Goal: Transaction & Acquisition: Purchase product/service

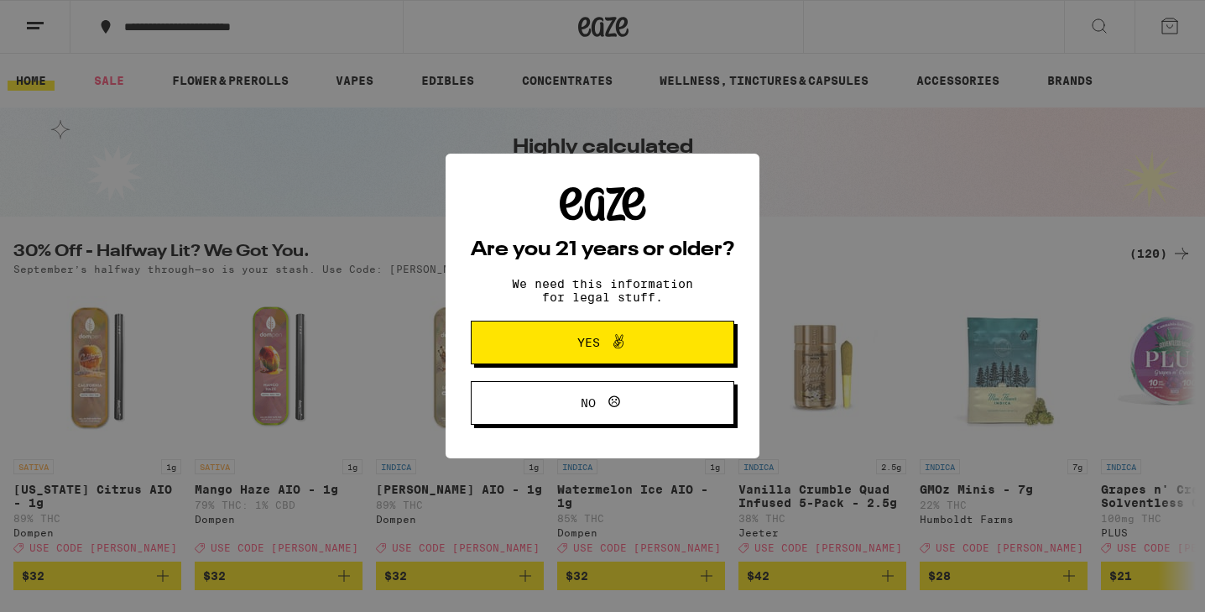
click at [631, 347] on span "Yes" at bounding box center [603, 342] width 128 height 22
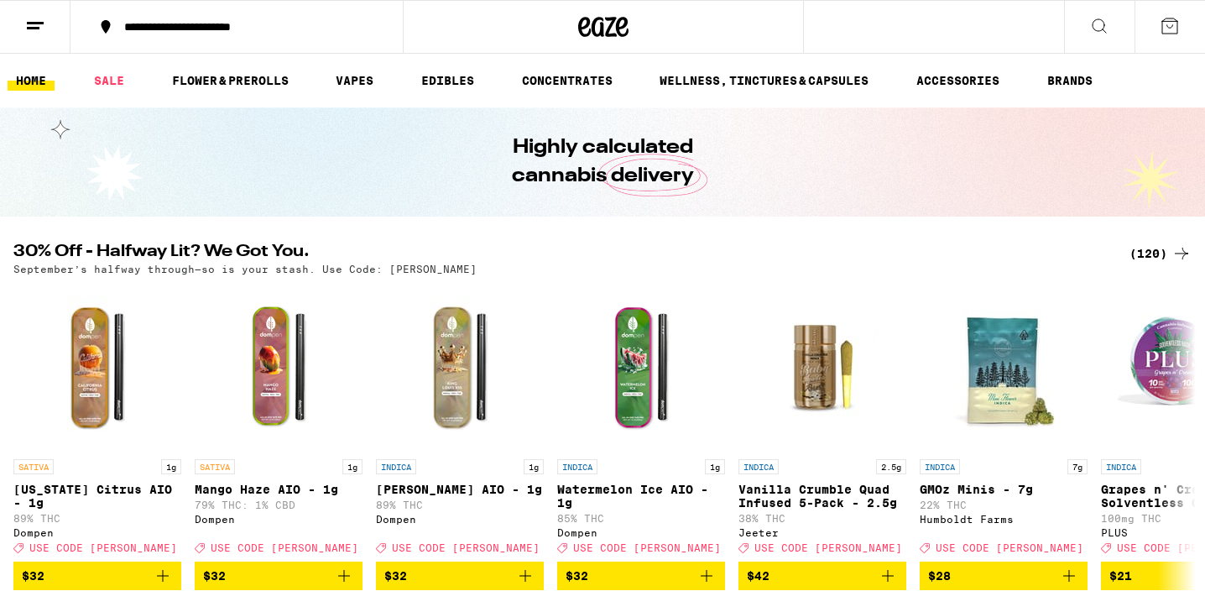
click at [253, 28] on div "**********" at bounding box center [247, 27] width 262 height 12
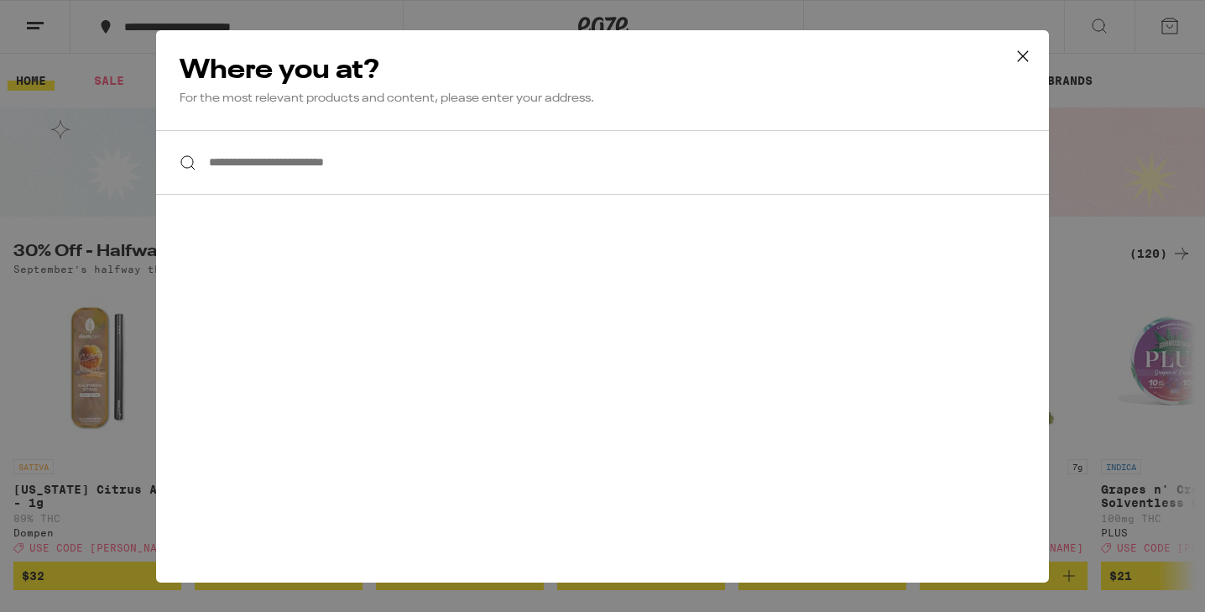
click at [263, 163] on input "**********" at bounding box center [602, 162] width 893 height 65
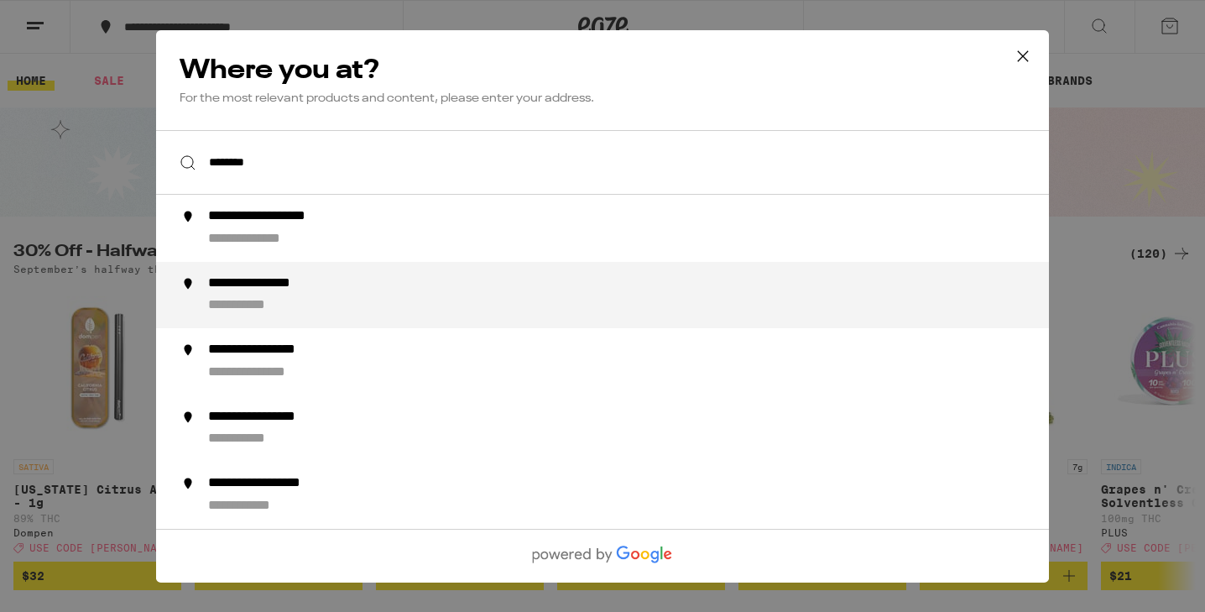
click at [263, 284] on div "**********" at bounding box center [277, 283] width 138 height 18
type input "**********"
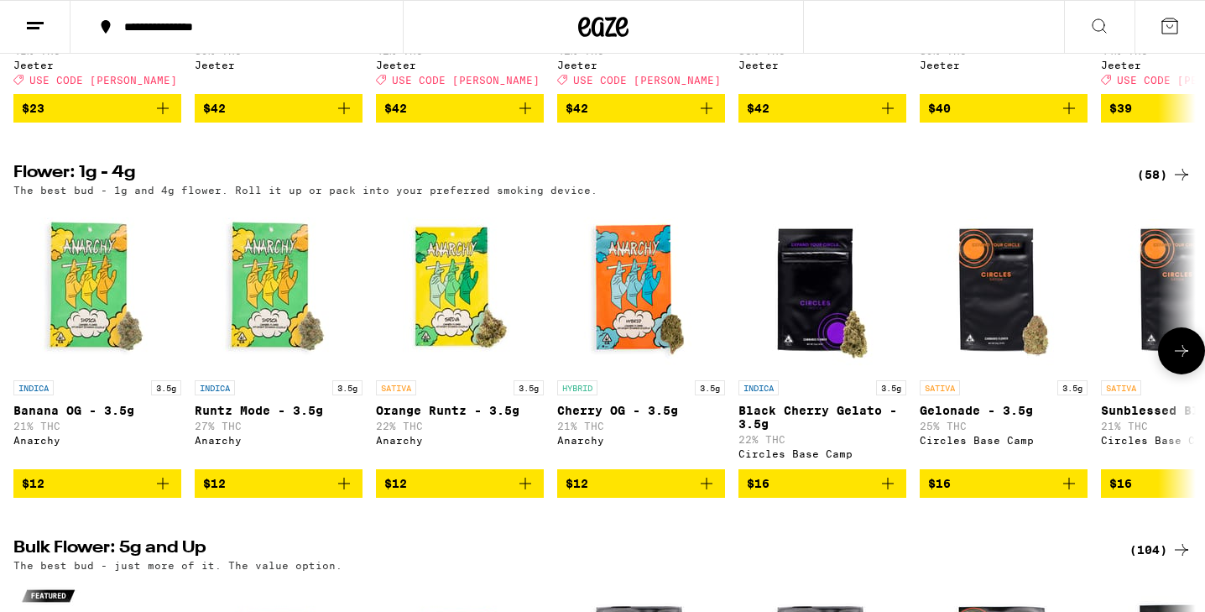
scroll to position [1241, 0]
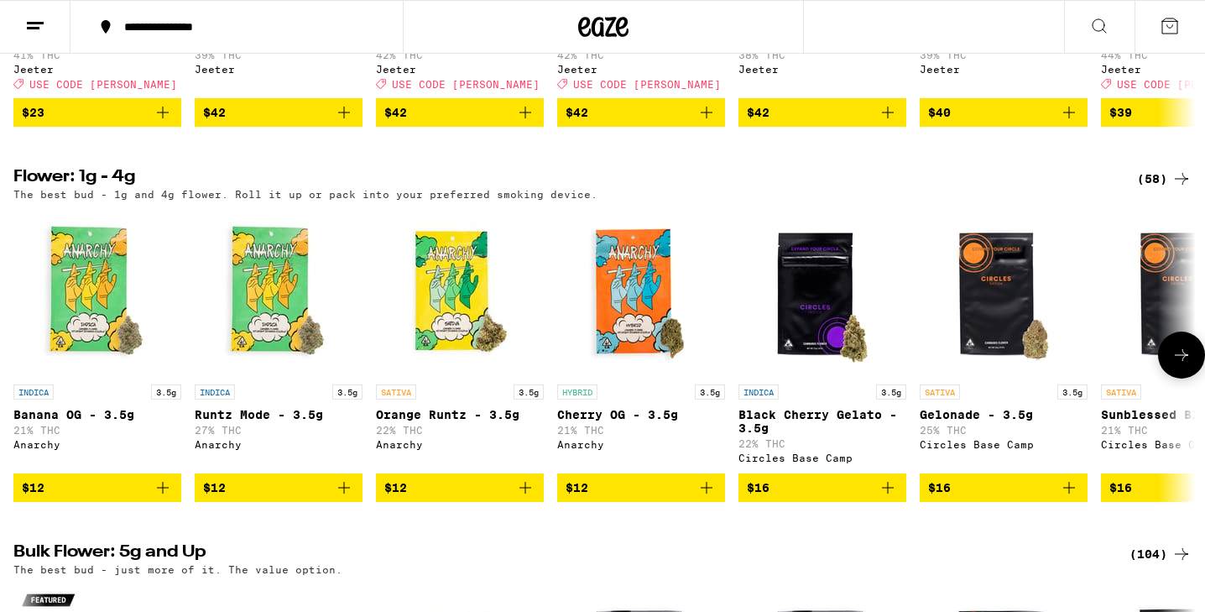
click at [368, 502] on div "INDICA 3.5g Banana OG - 3.5g 21% THC Anarchy $12 INDICA 3.5g [PERSON_NAME] Mode…" at bounding box center [602, 355] width 1205 height 294
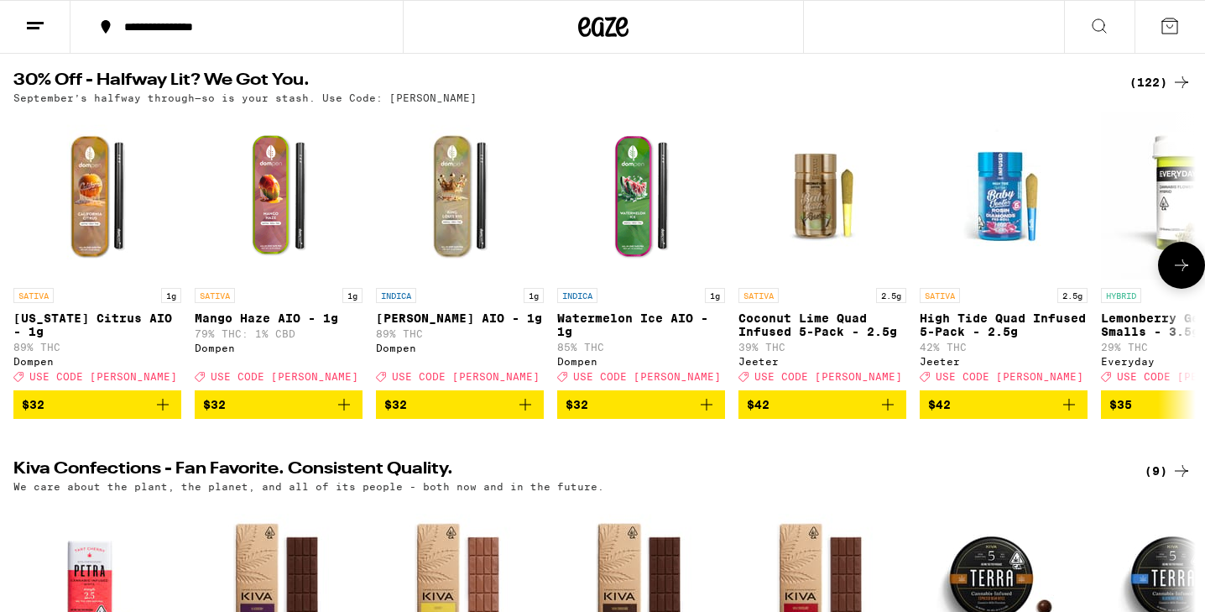
scroll to position [0, 0]
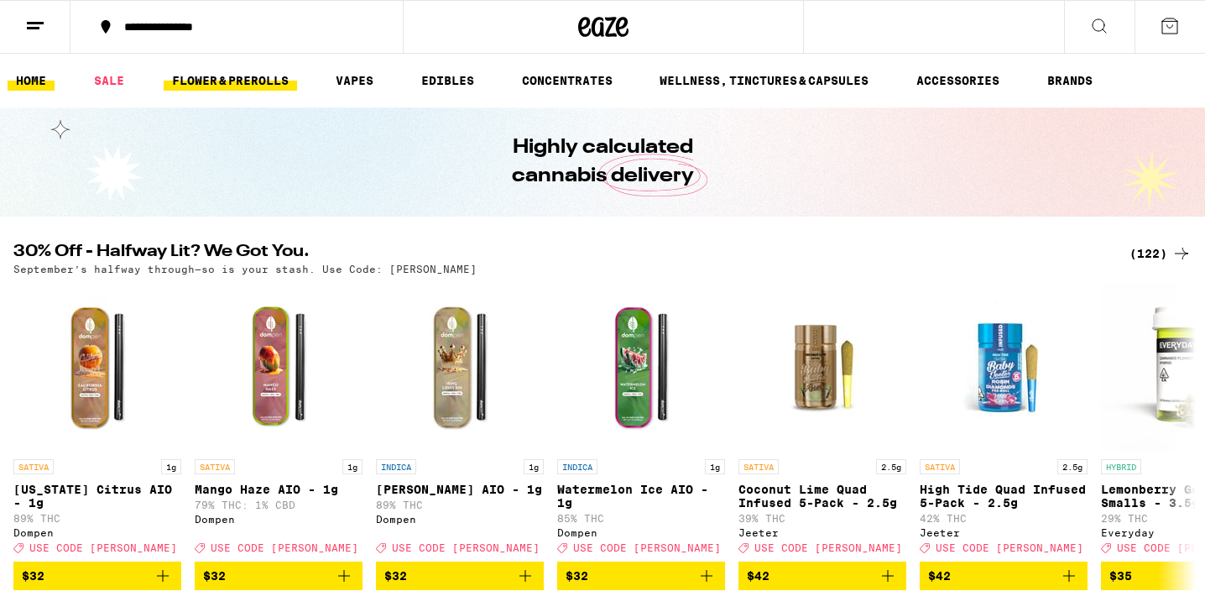
click at [254, 76] on link "FLOWER & PREROLLS" at bounding box center [230, 80] width 133 height 20
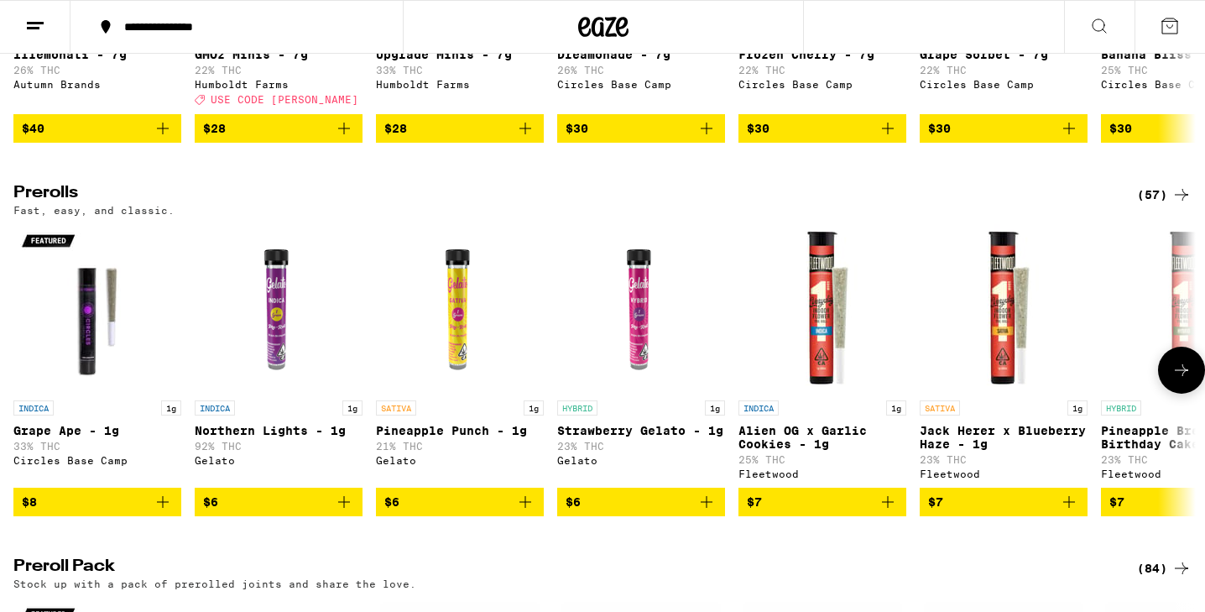
scroll to position [919, 0]
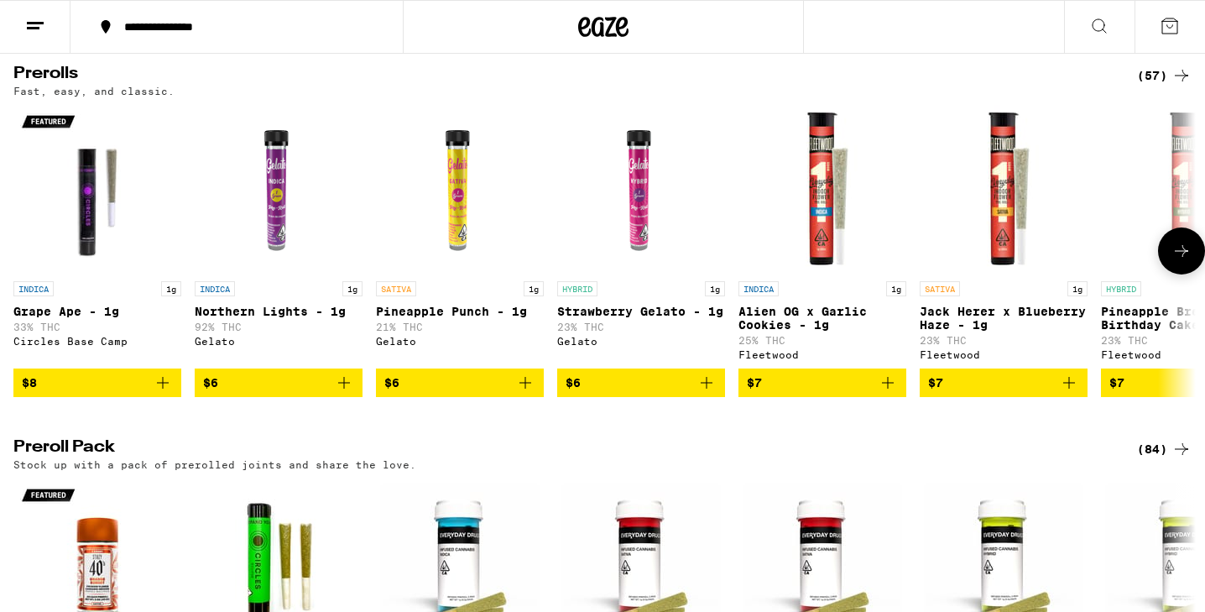
click at [301, 393] on span "$6" at bounding box center [278, 383] width 151 height 20
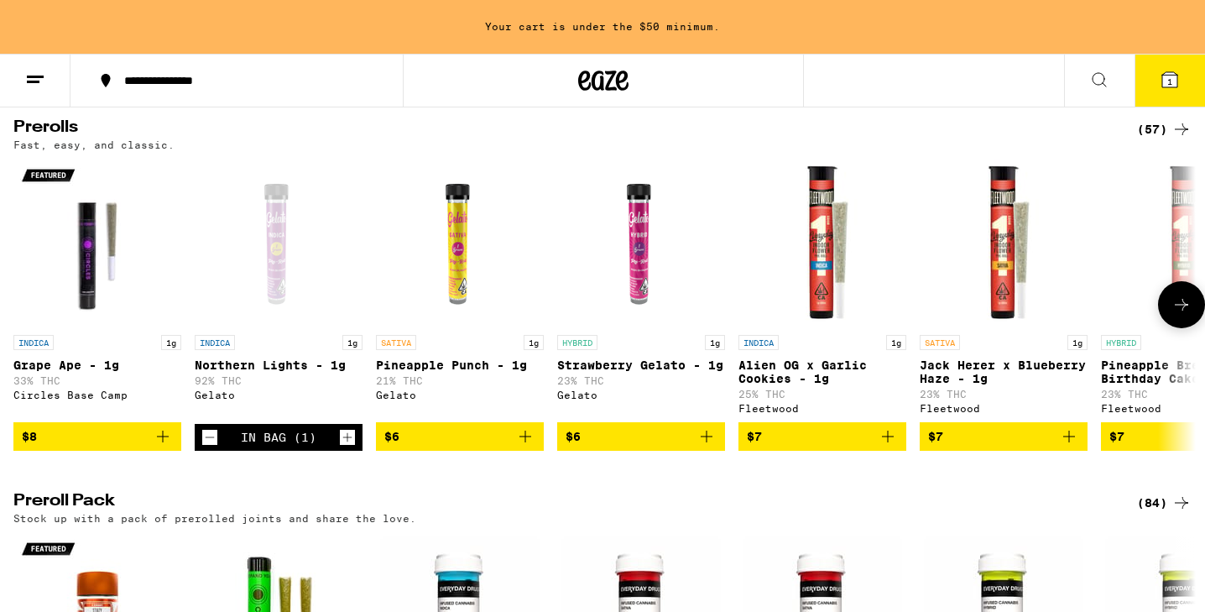
scroll to position [973, 0]
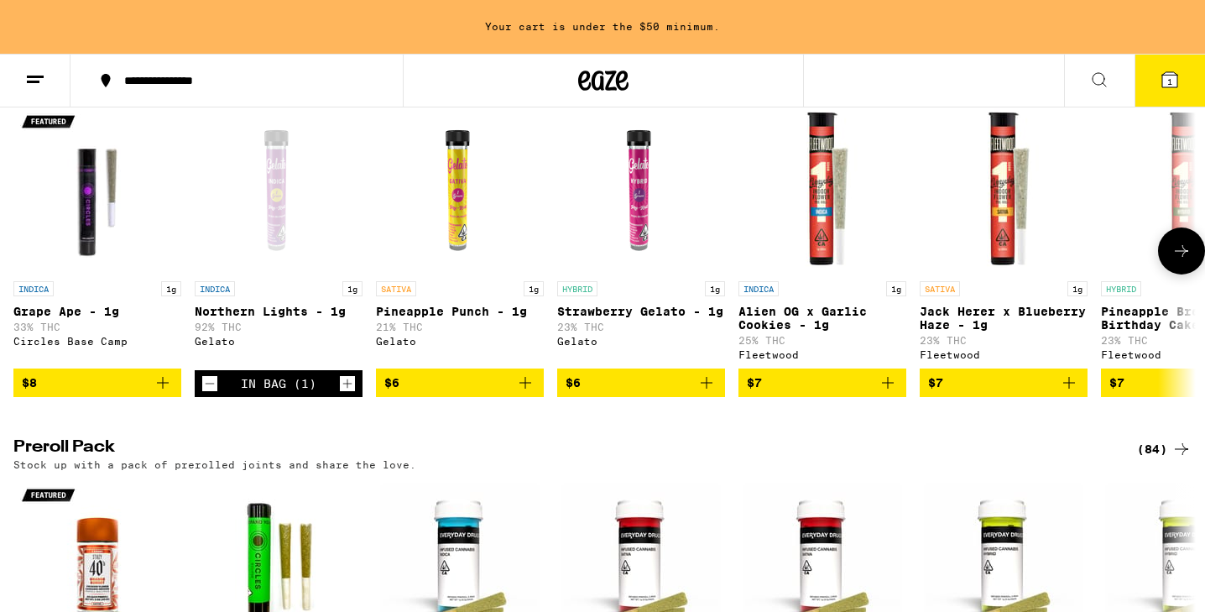
click at [673, 393] on span "$6" at bounding box center [641, 383] width 151 height 20
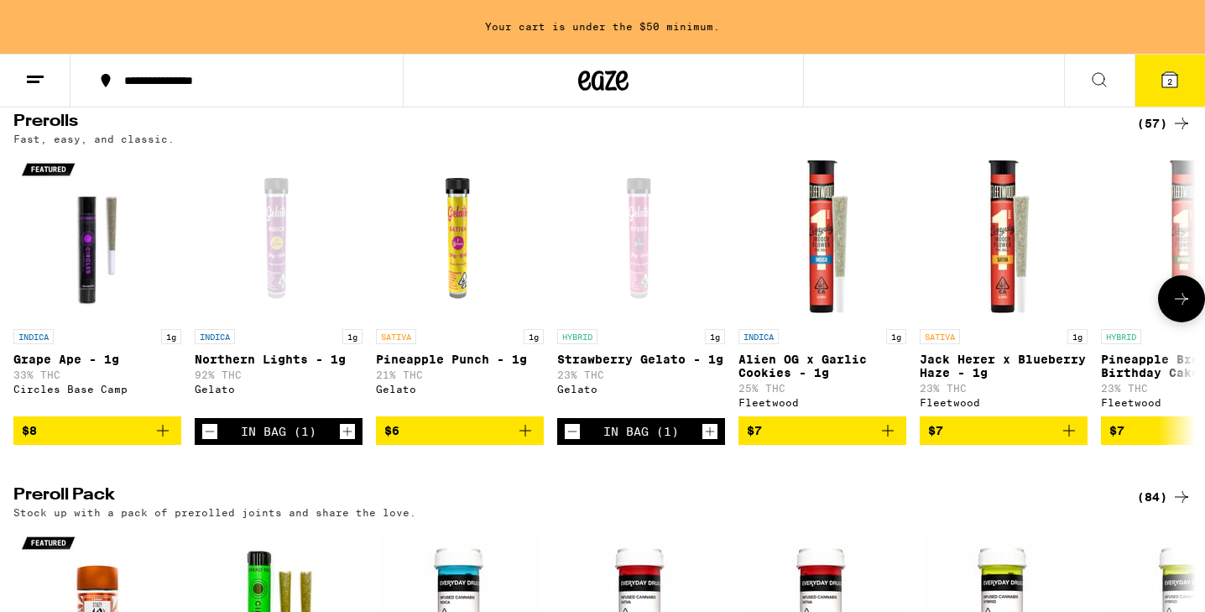
scroll to position [924, 0]
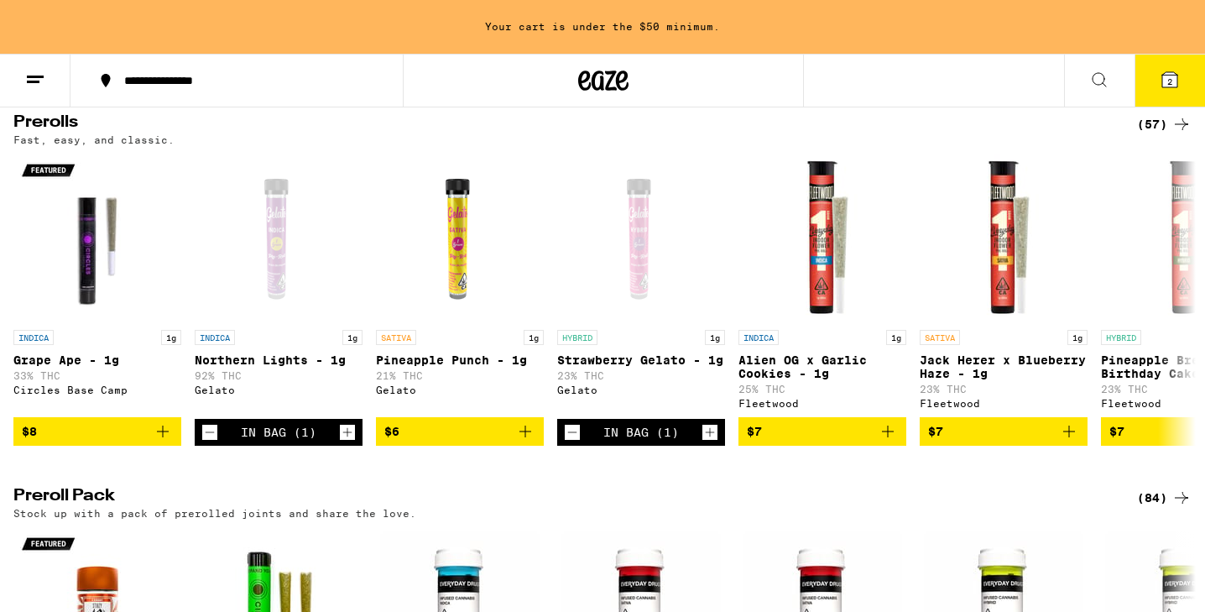
click at [1151, 134] on div "(57)" at bounding box center [1164, 124] width 55 height 20
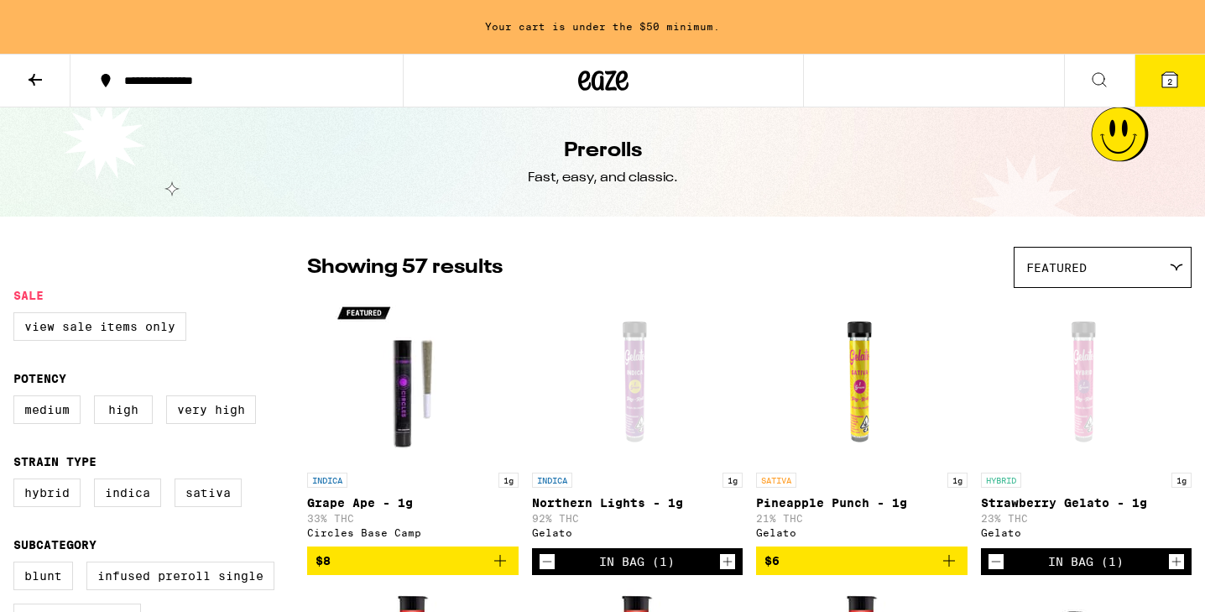
click at [29, 77] on icon at bounding box center [35, 80] width 20 height 20
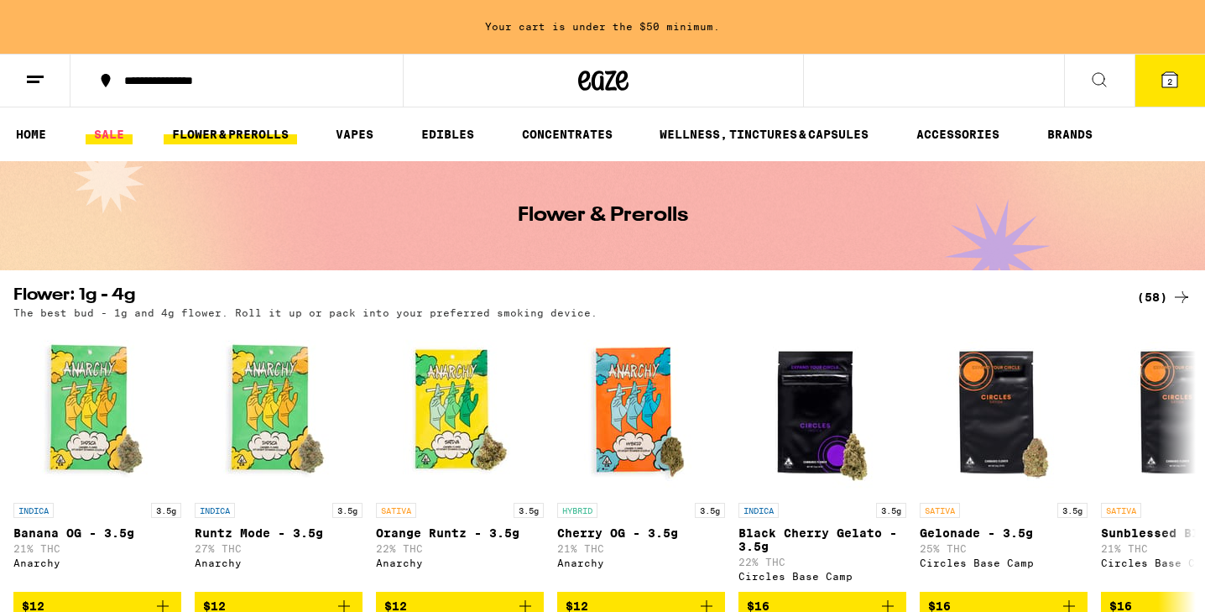
click at [106, 128] on link "SALE" at bounding box center [109, 134] width 47 height 20
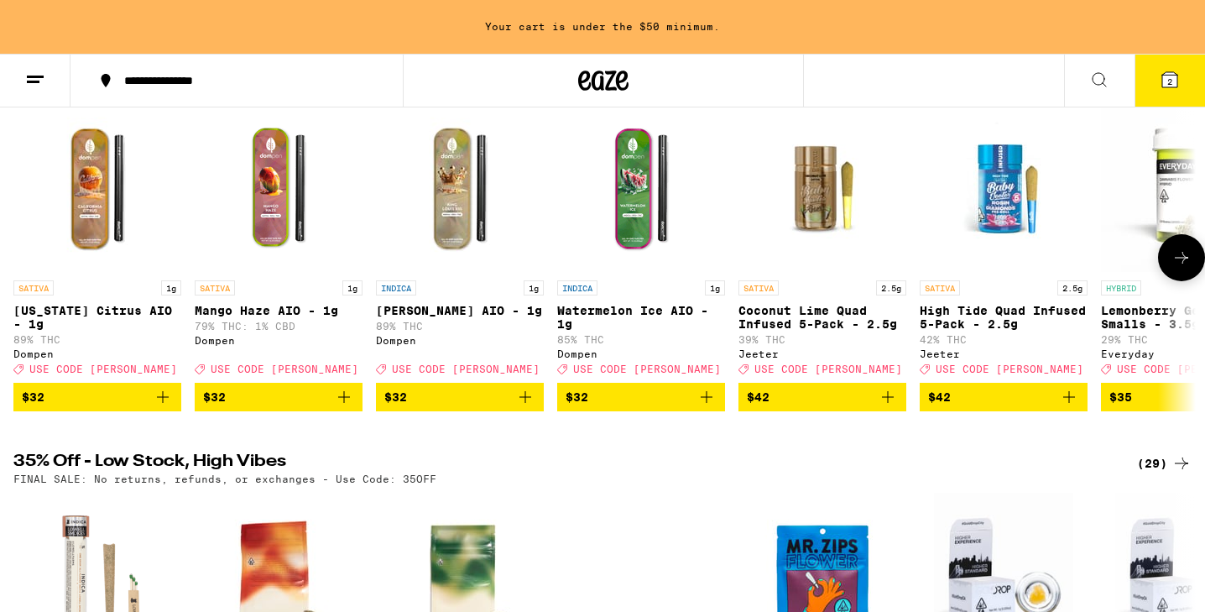
scroll to position [223, 0]
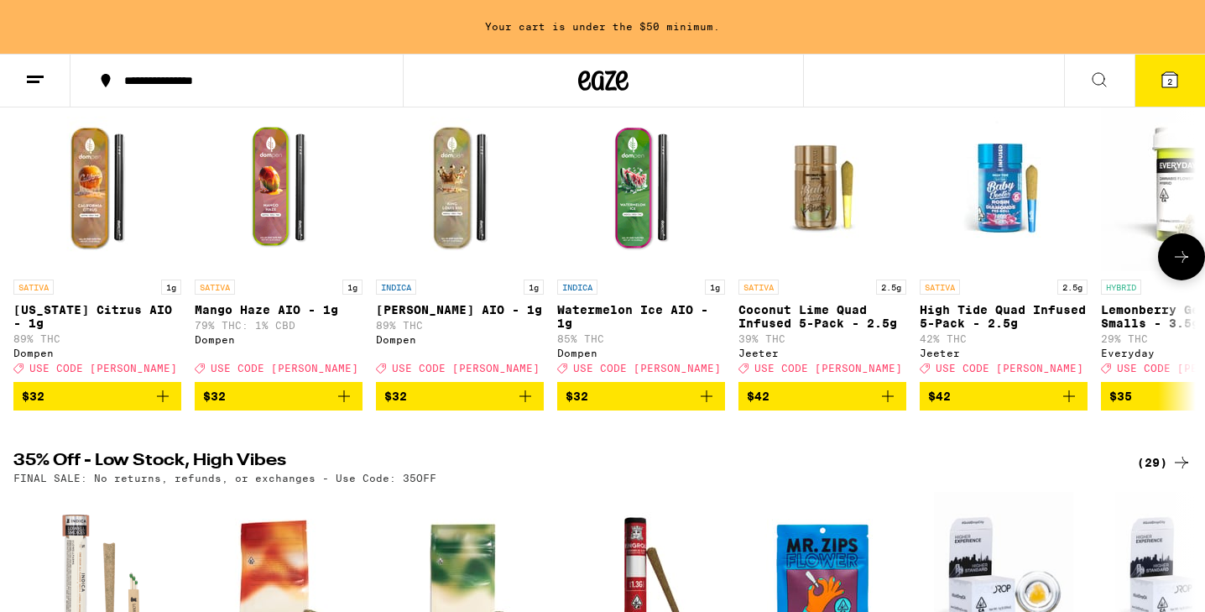
click at [1183, 274] on button at bounding box center [1181, 256] width 47 height 47
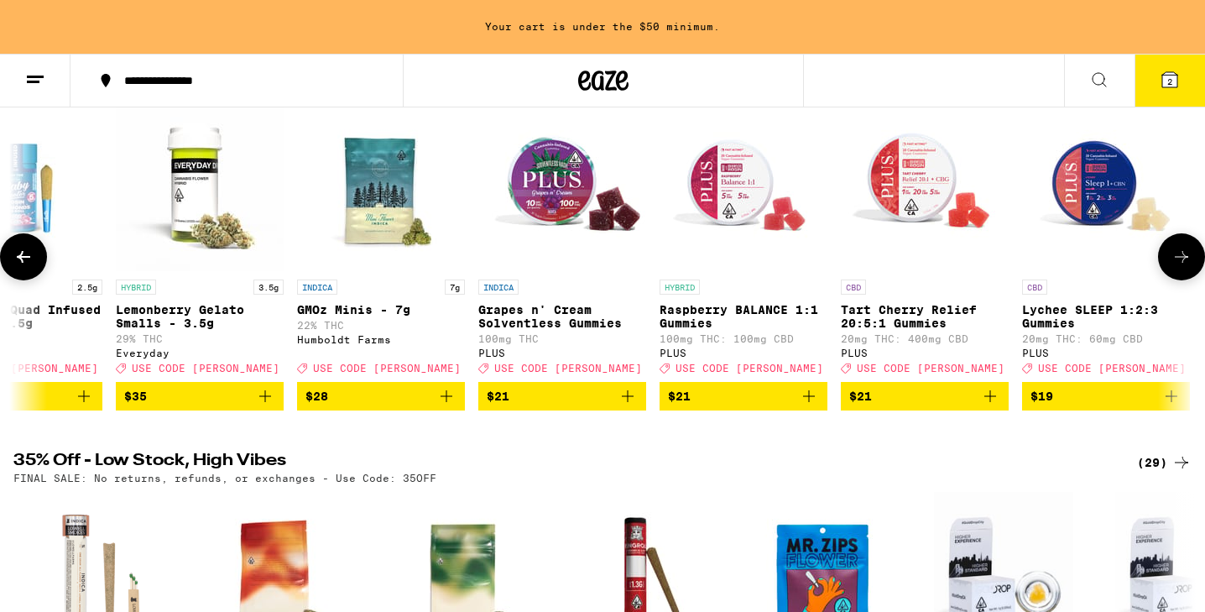
scroll to position [0, 995]
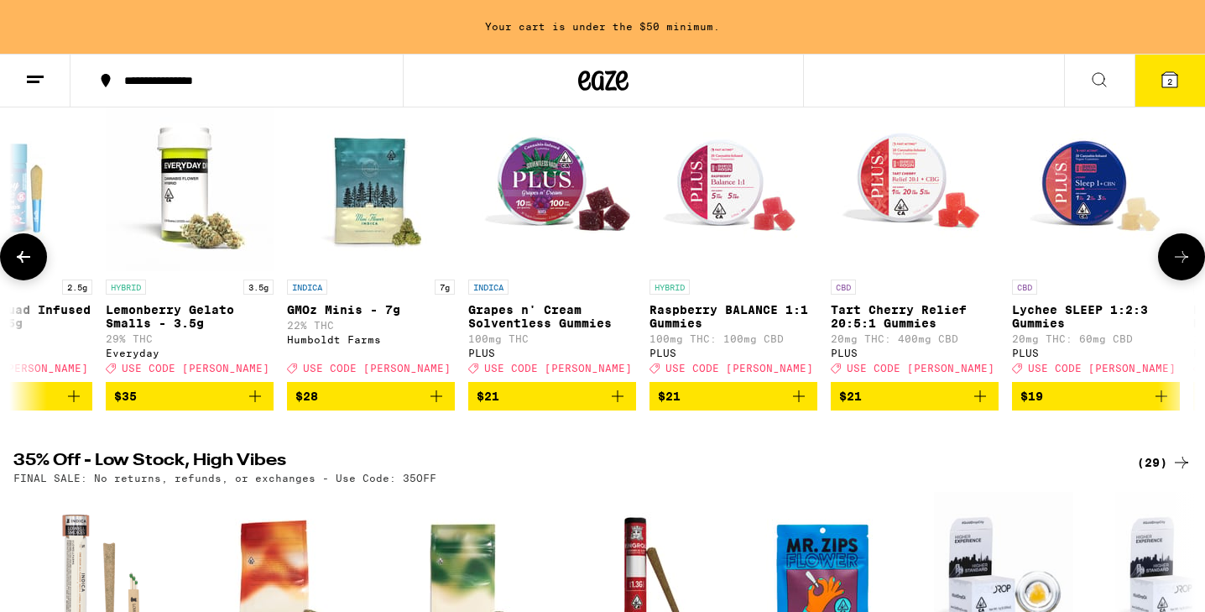
click at [1183, 274] on button at bounding box center [1181, 256] width 47 height 47
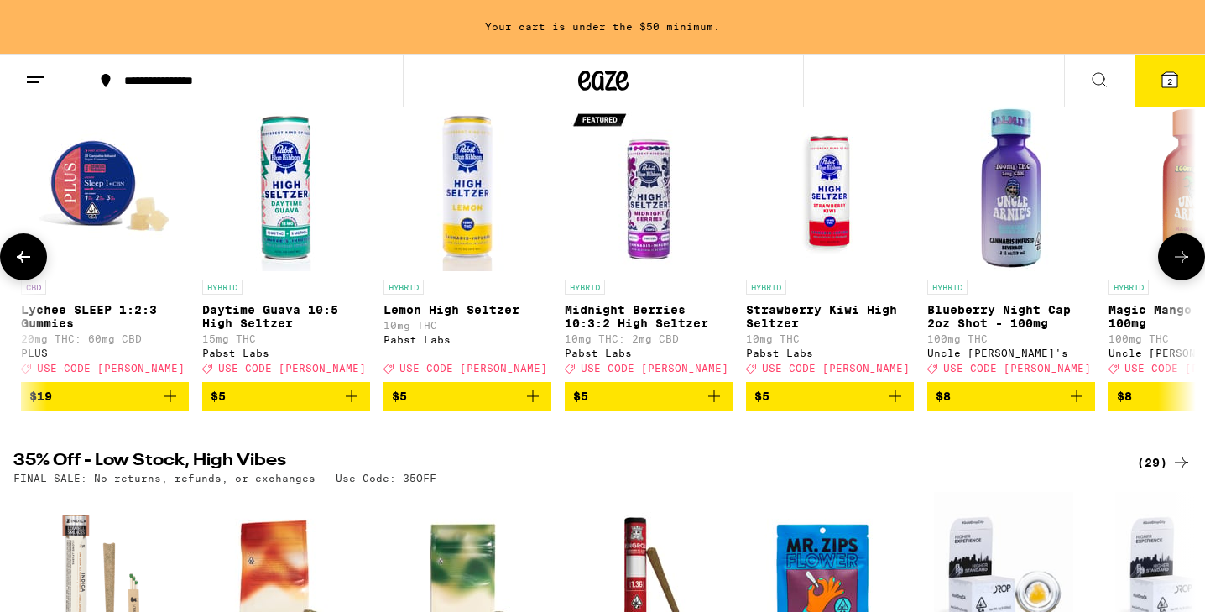
scroll to position [0, 1991]
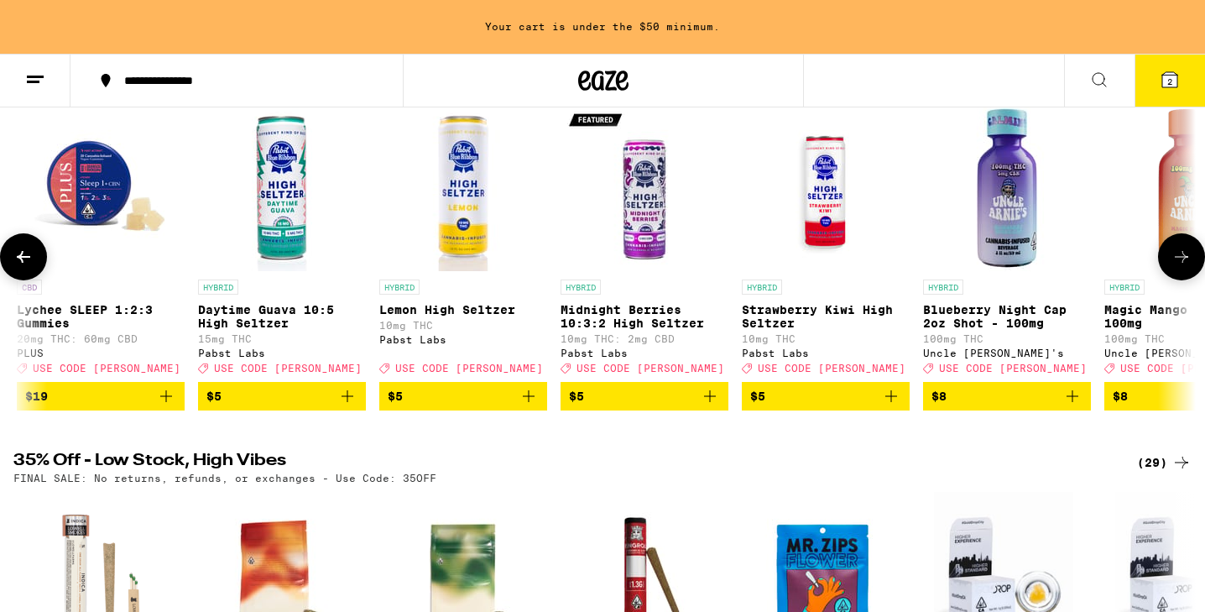
click at [1183, 274] on button at bounding box center [1181, 256] width 47 height 47
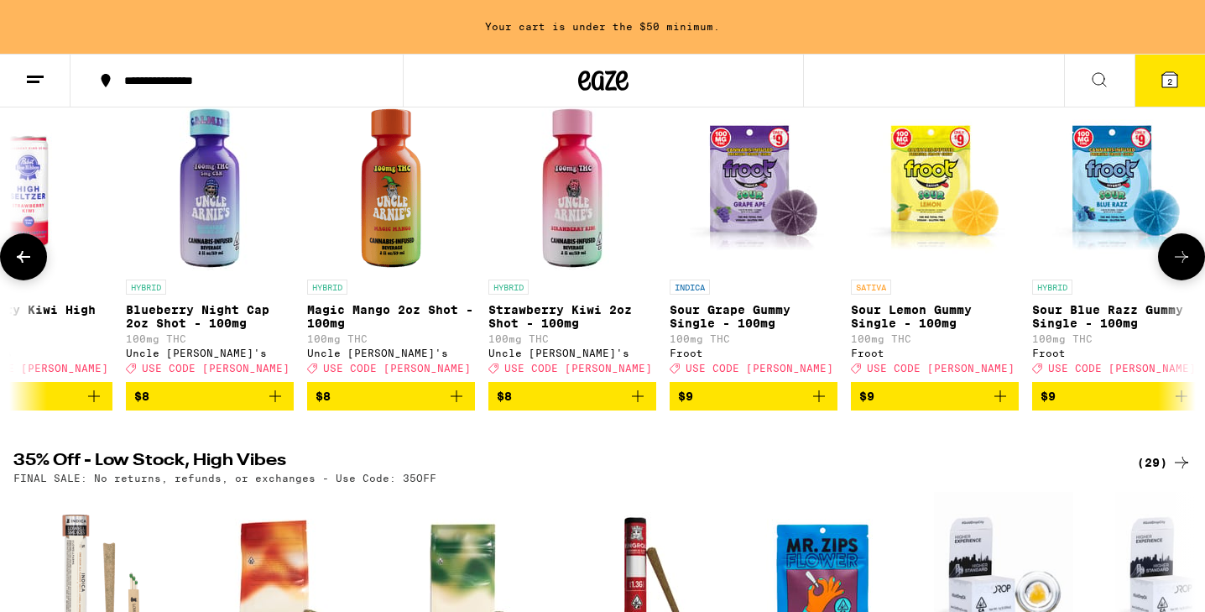
scroll to position [0, 2986]
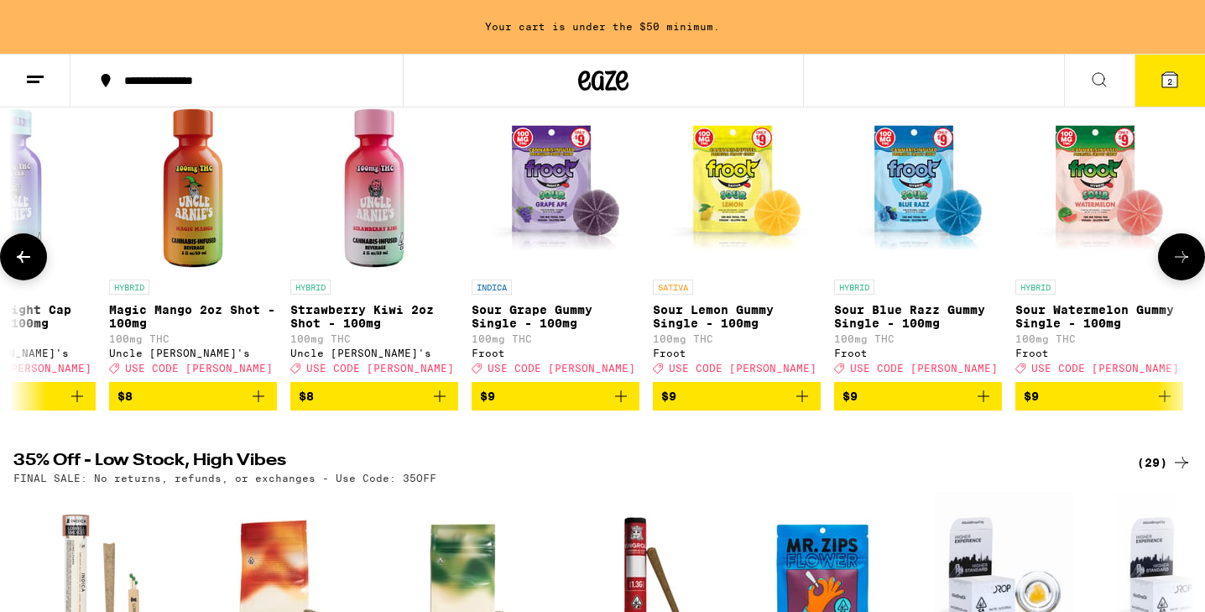
click at [1180, 274] on button at bounding box center [1181, 256] width 47 height 47
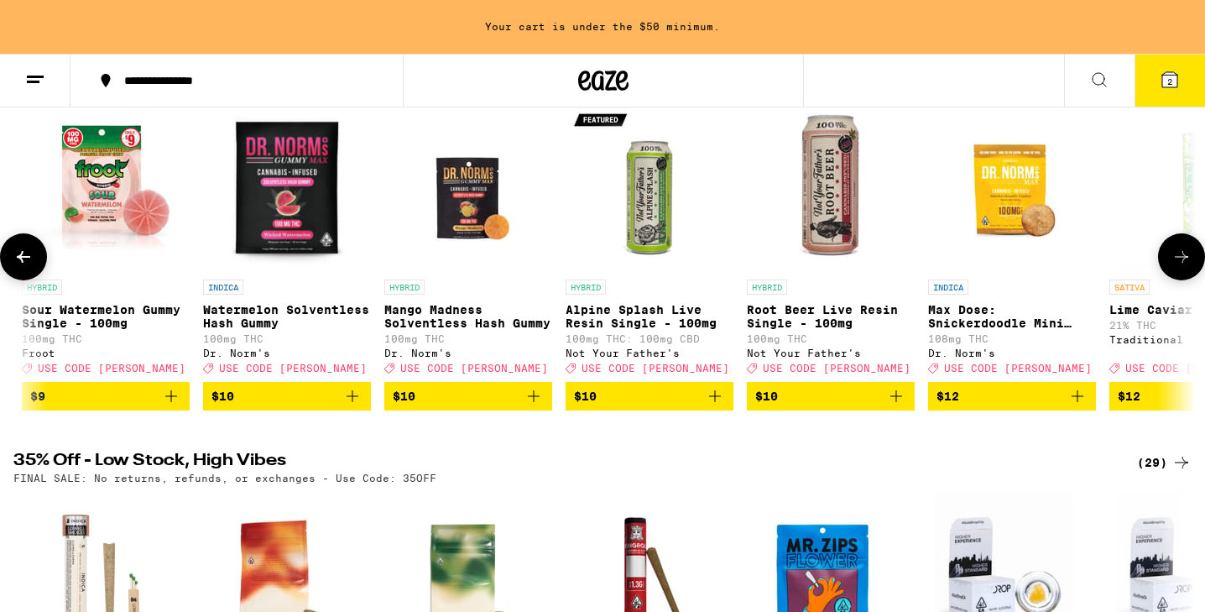
scroll to position [0, 3981]
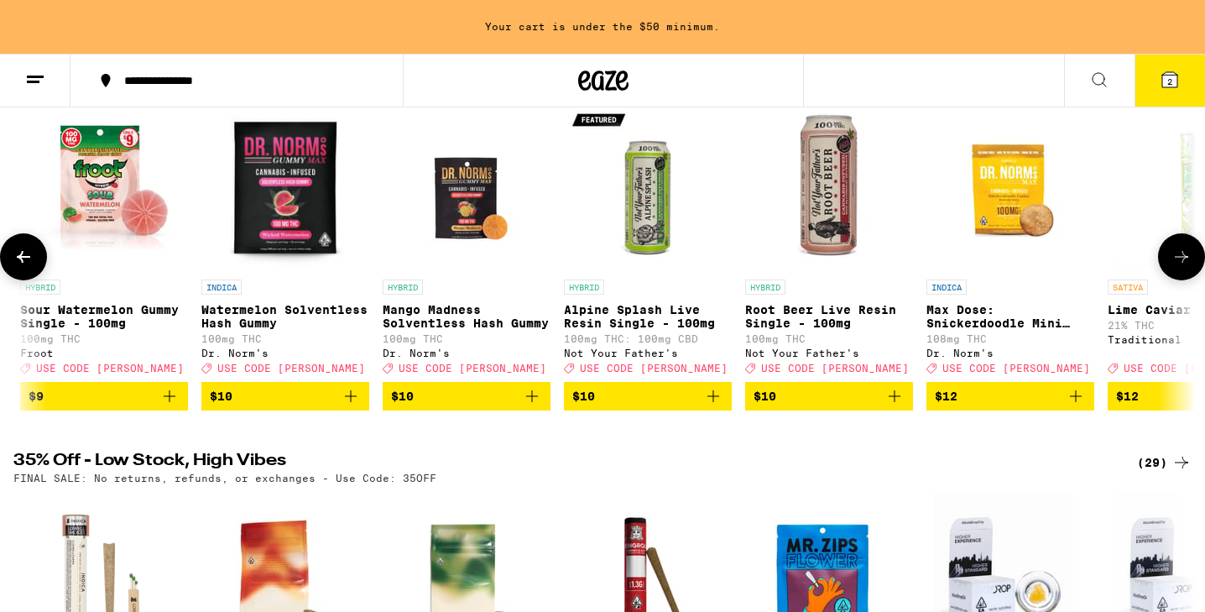
click at [21, 267] on icon at bounding box center [23, 257] width 20 height 20
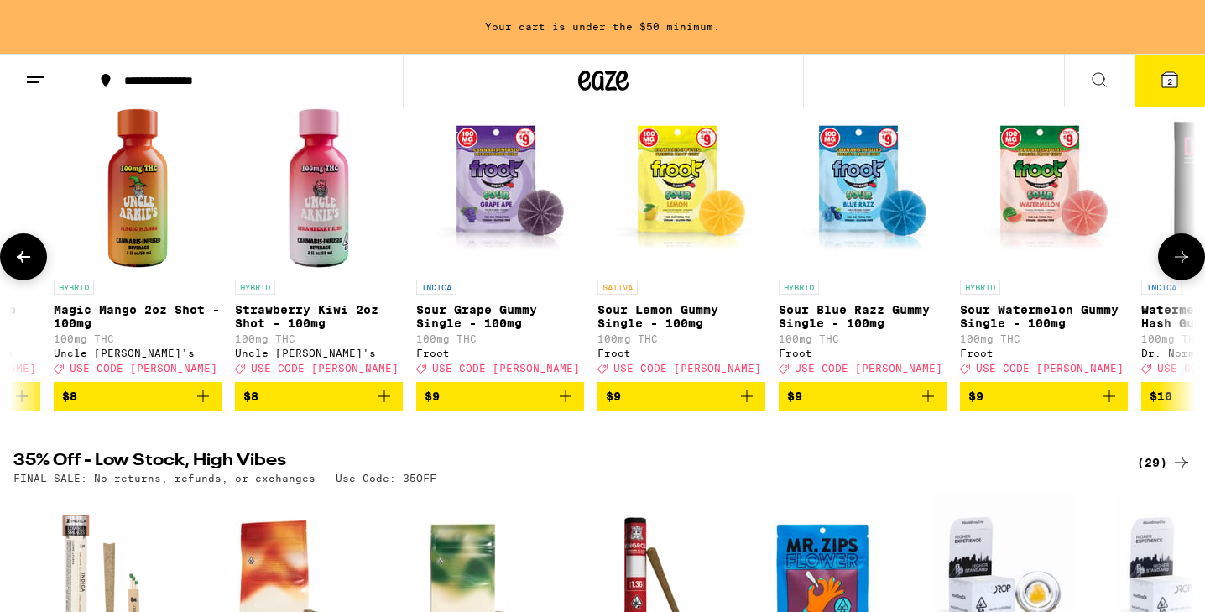
scroll to position [0, 2986]
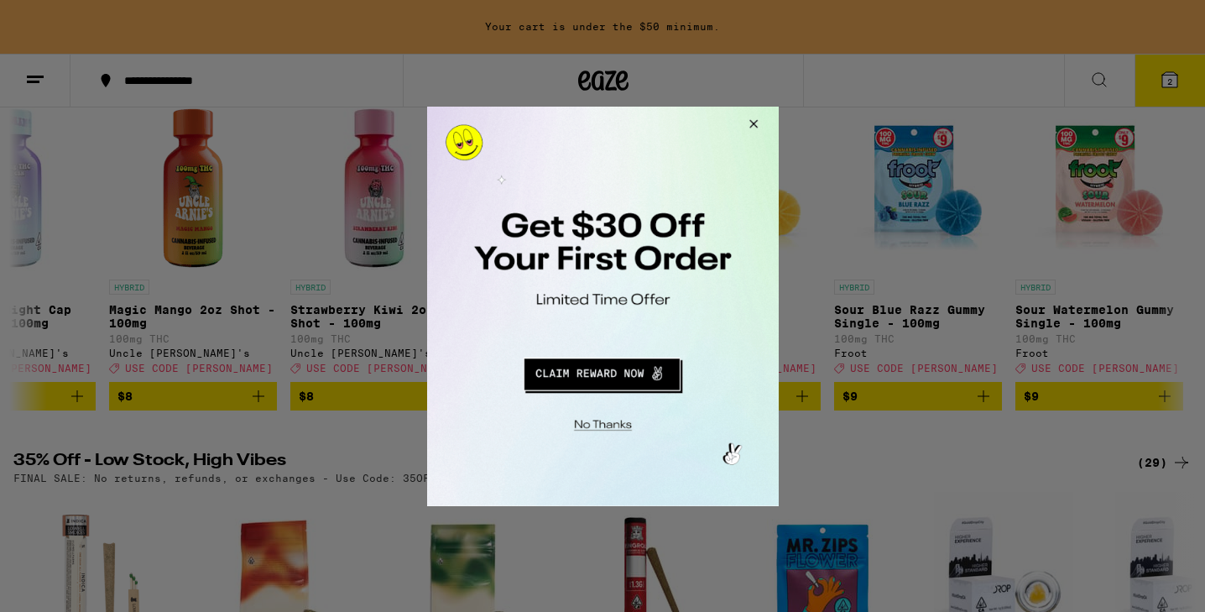
click at [755, 119] on button "Close Modal" at bounding box center [750, 126] width 45 height 40
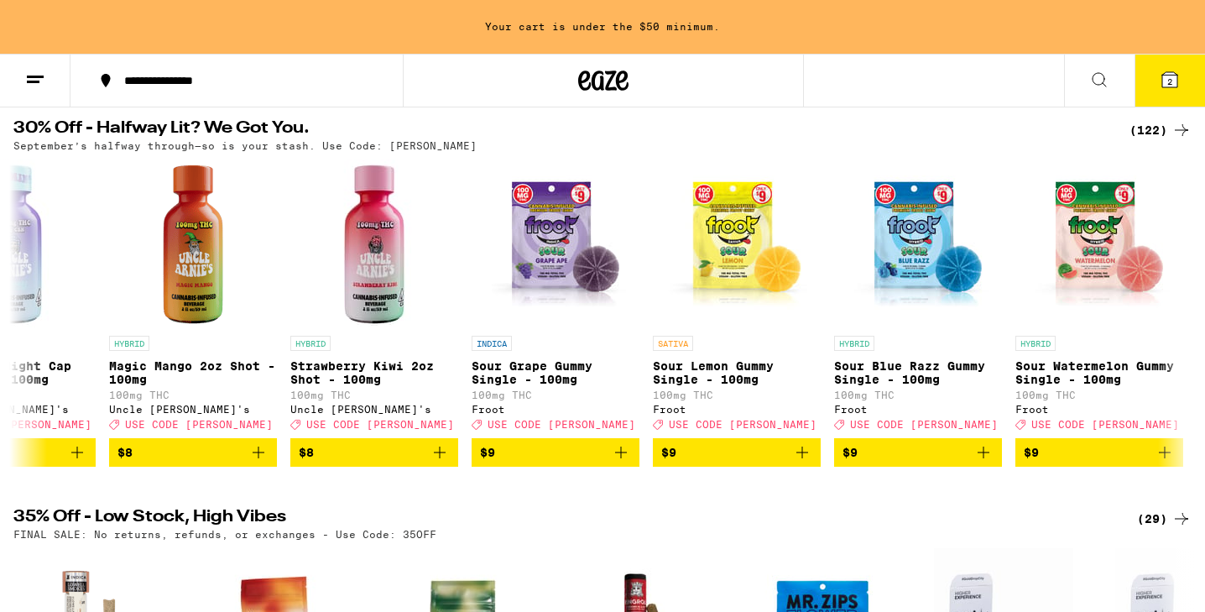
scroll to position [0, 0]
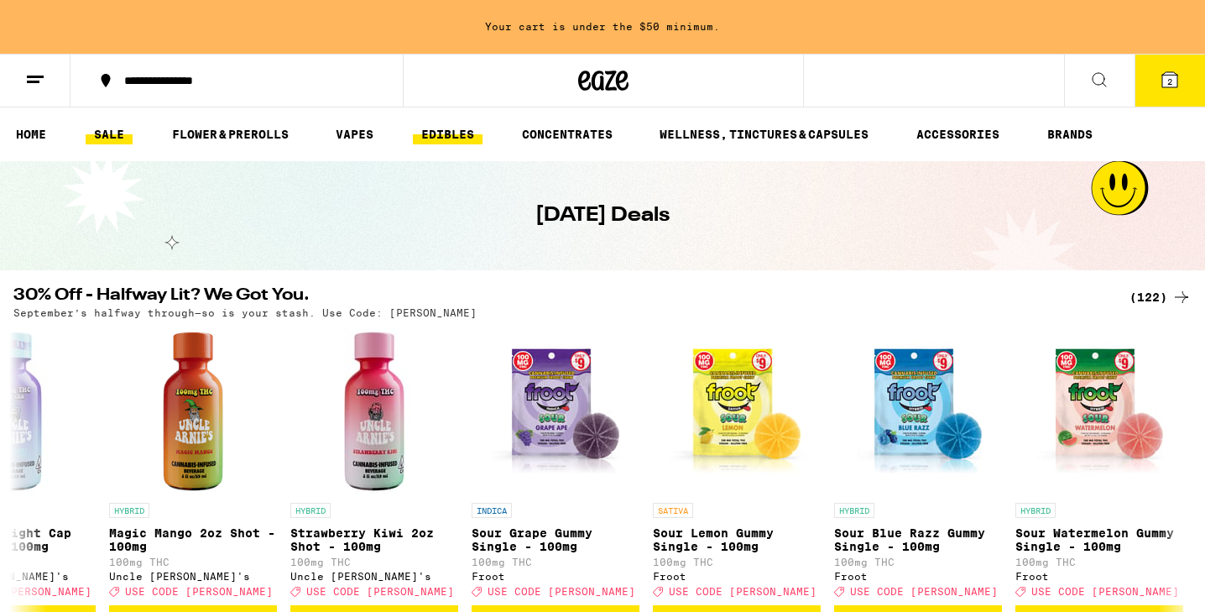
click at [446, 134] on link "EDIBLES" at bounding box center [448, 134] width 70 height 20
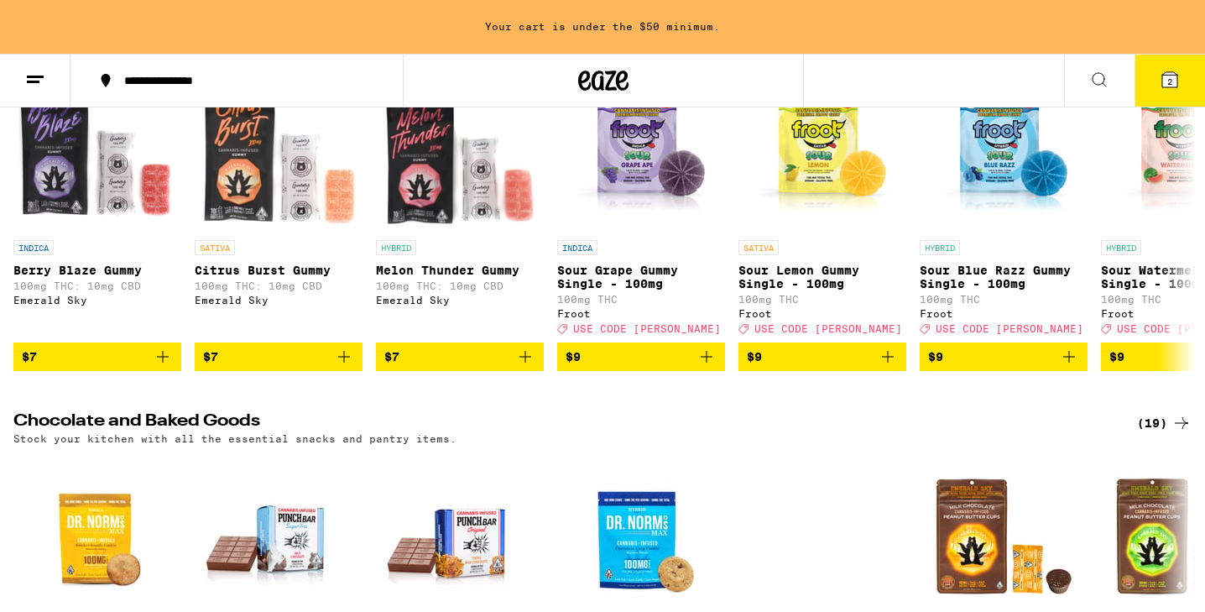
scroll to position [248, 0]
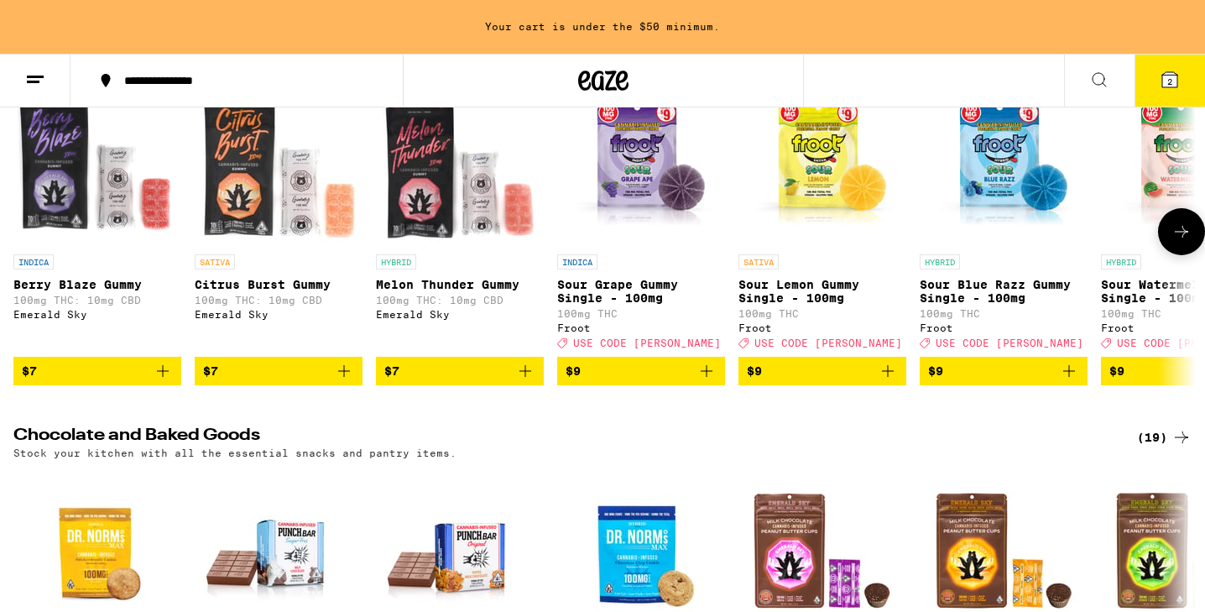
click at [1179, 242] on icon at bounding box center [1182, 232] width 20 height 20
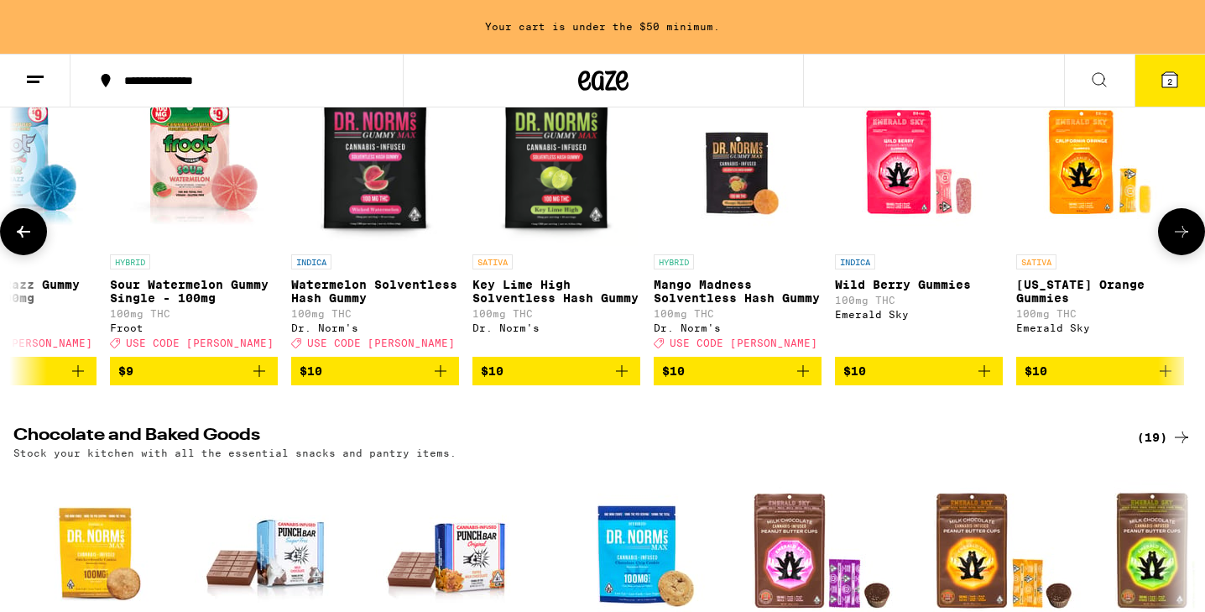
scroll to position [0, 995]
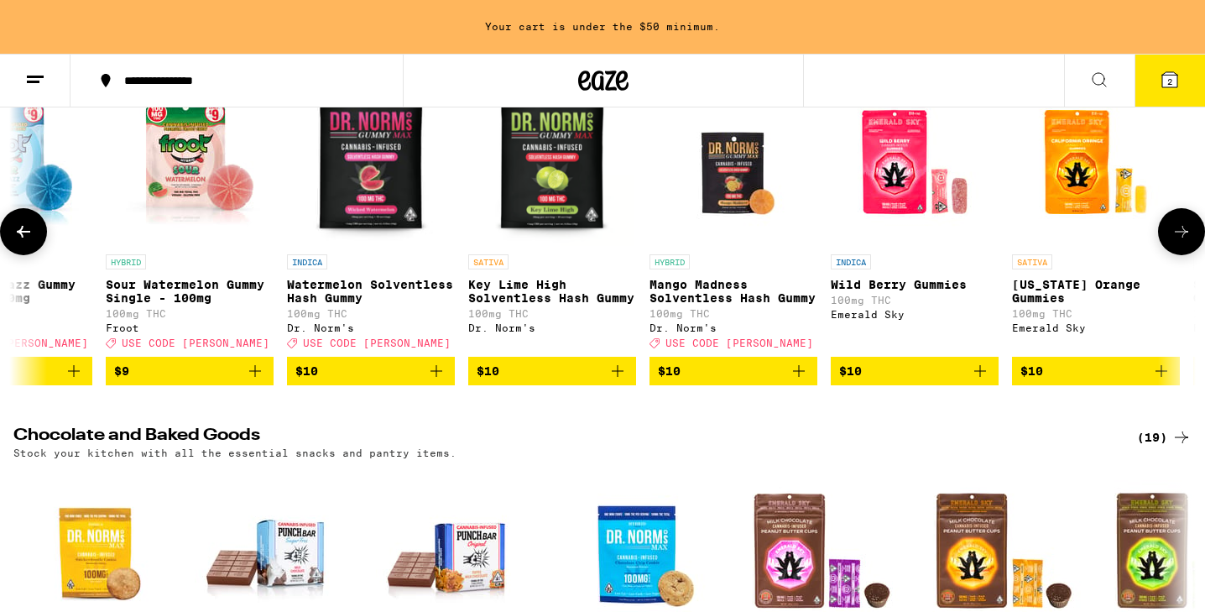
click at [18, 235] on icon at bounding box center [23, 232] width 20 height 20
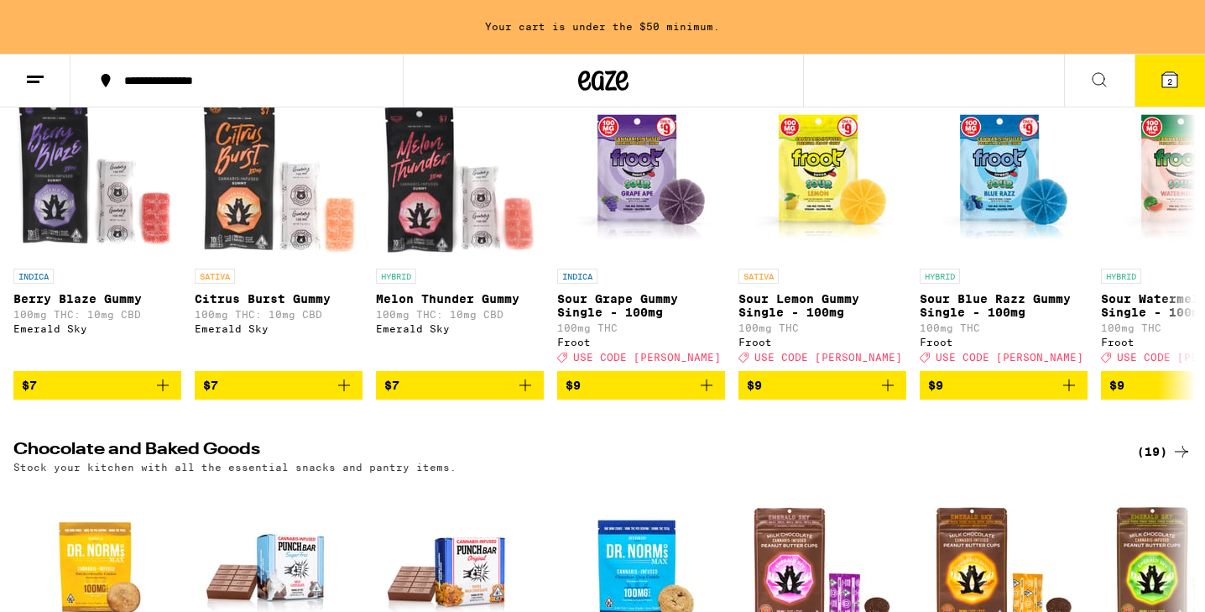
scroll to position [235, 0]
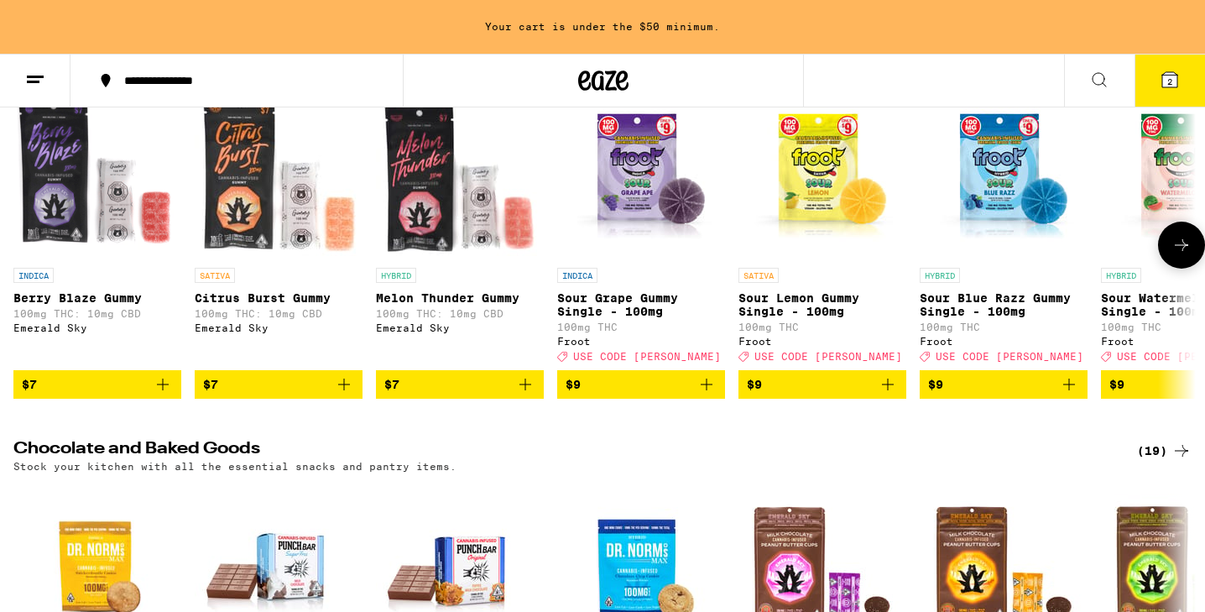
click at [446, 394] on span "$7" at bounding box center [459, 384] width 151 height 20
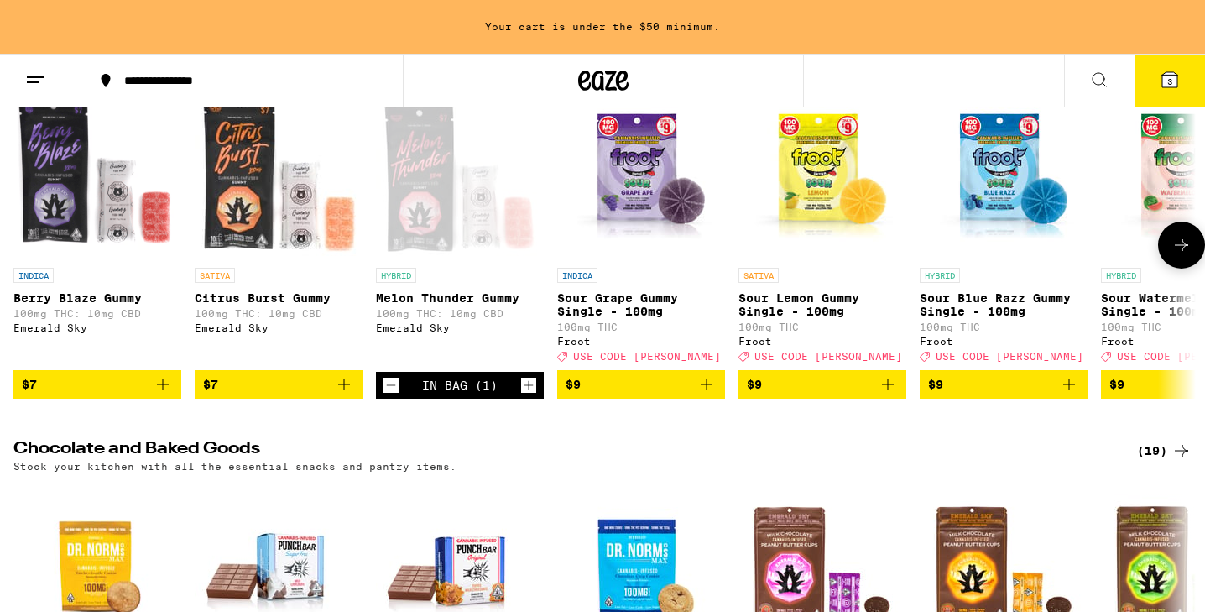
click at [88, 394] on span "$7" at bounding box center [97, 384] width 151 height 20
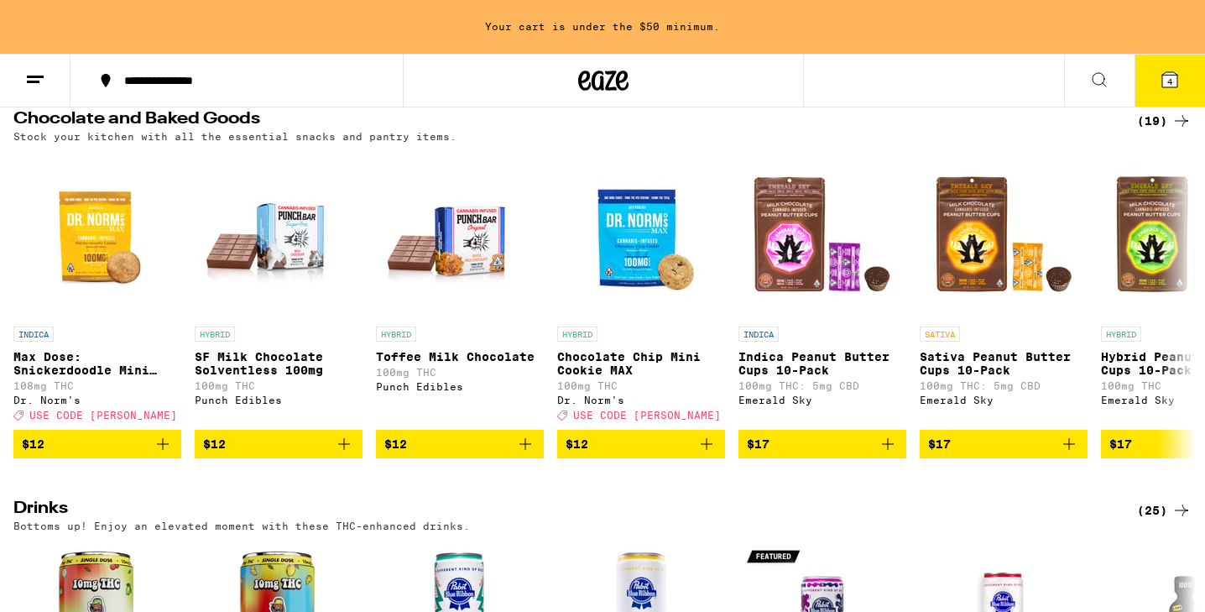
scroll to position [0, 0]
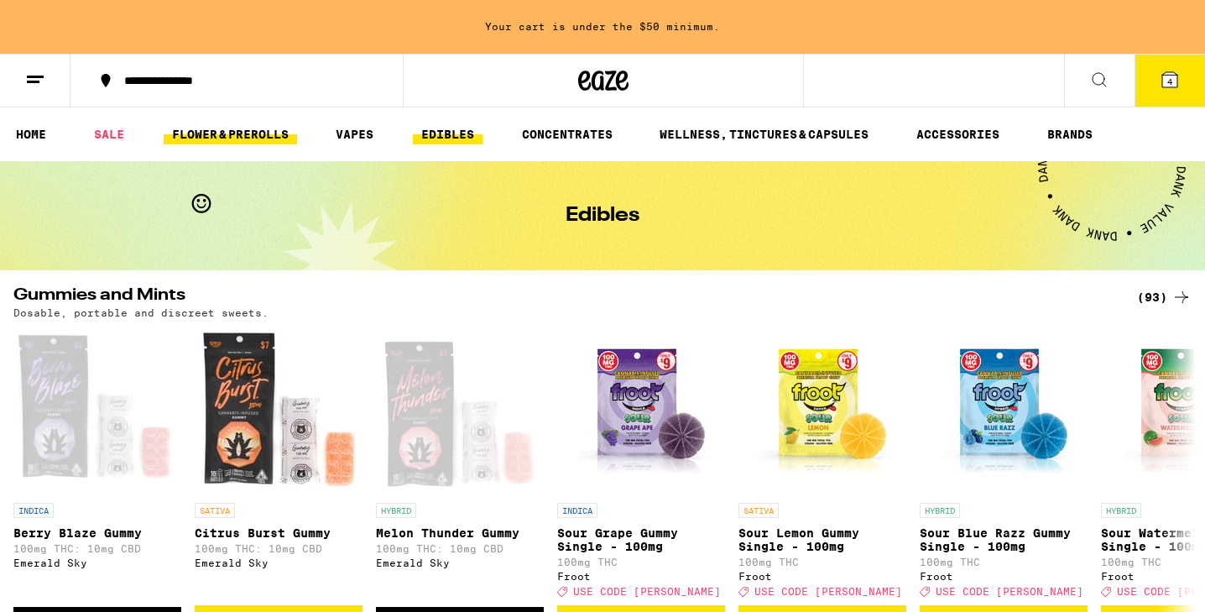
click at [259, 135] on link "FLOWER & PREROLLS" at bounding box center [230, 134] width 133 height 20
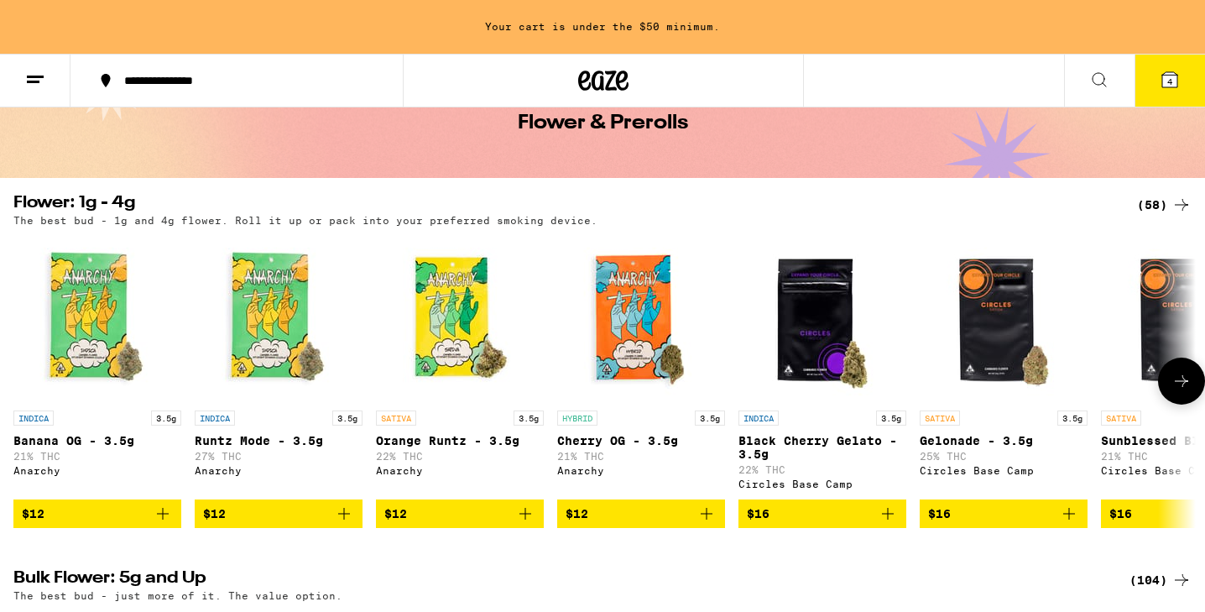
scroll to position [94, 0]
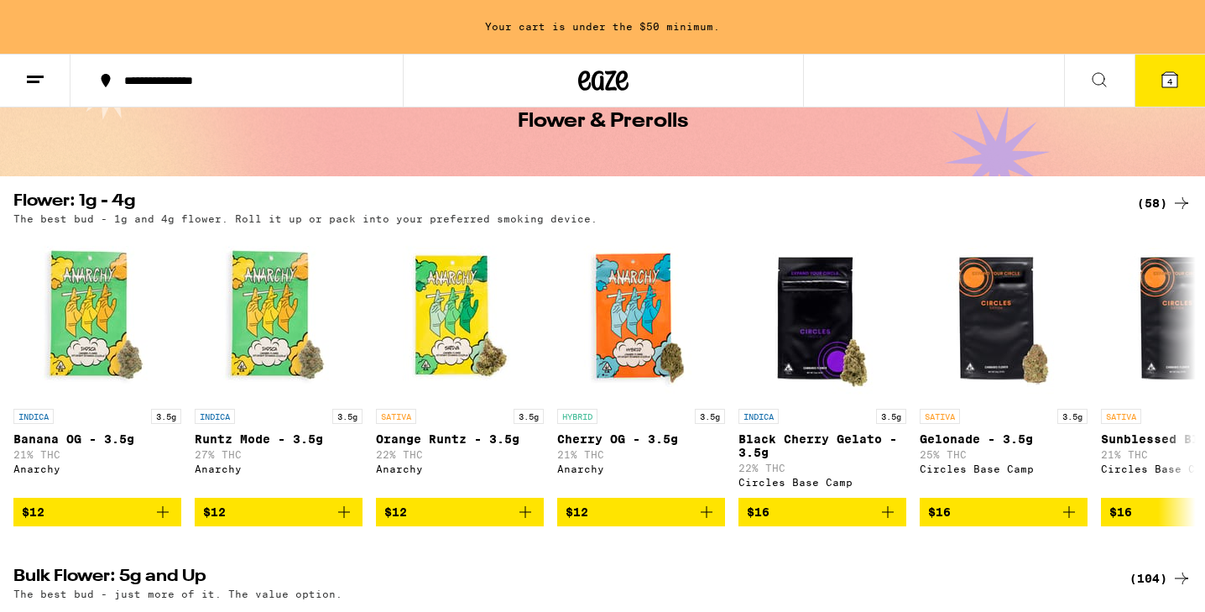
click at [1163, 205] on div "(58)" at bounding box center [1164, 203] width 55 height 20
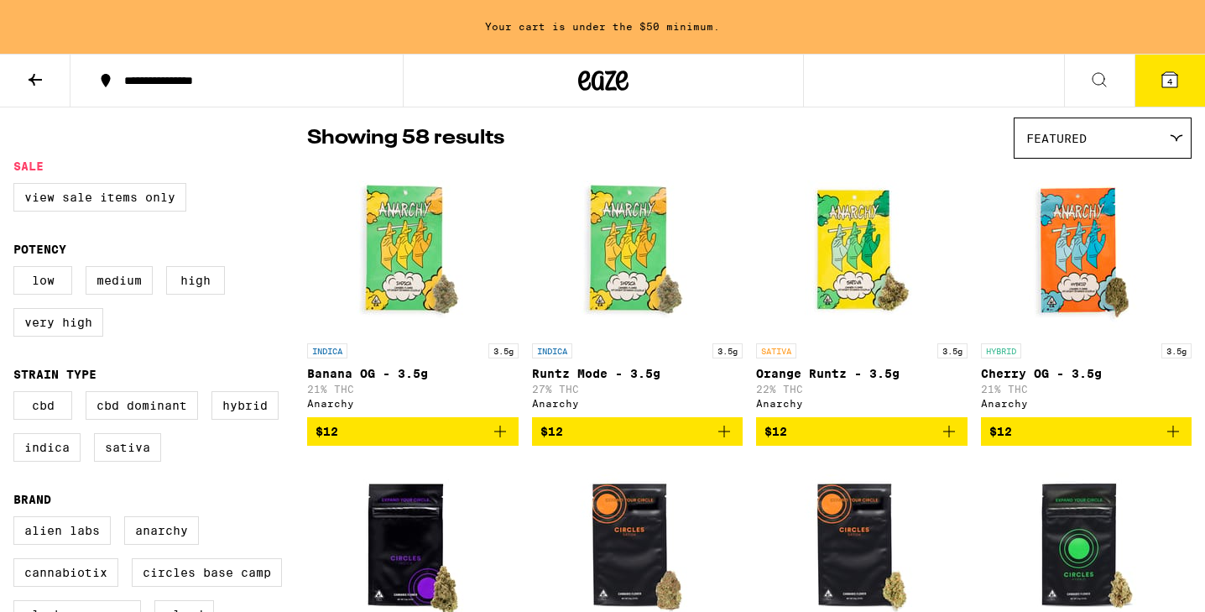
scroll to position [127, 0]
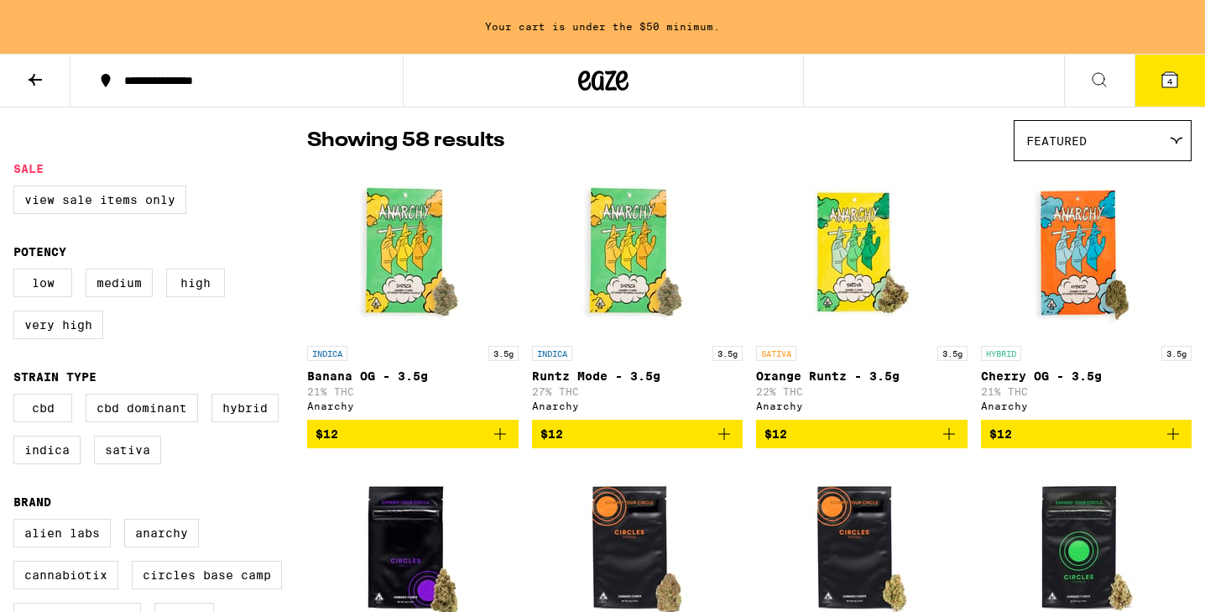
click at [719, 444] on icon "Add to bag" at bounding box center [724, 434] width 20 height 20
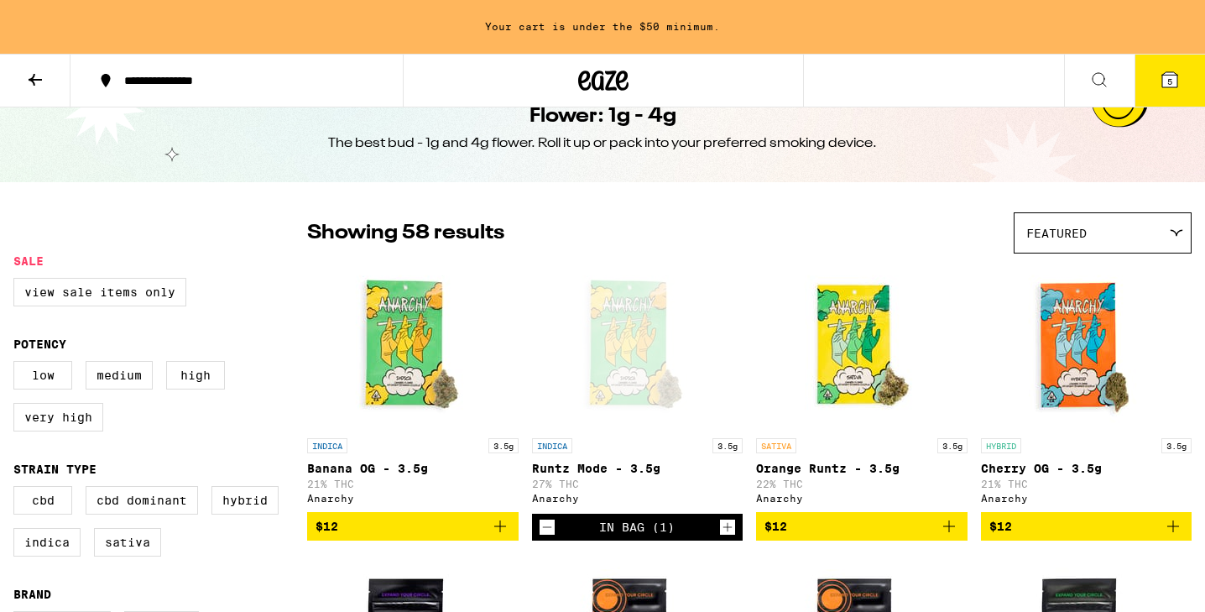
scroll to position [0, 0]
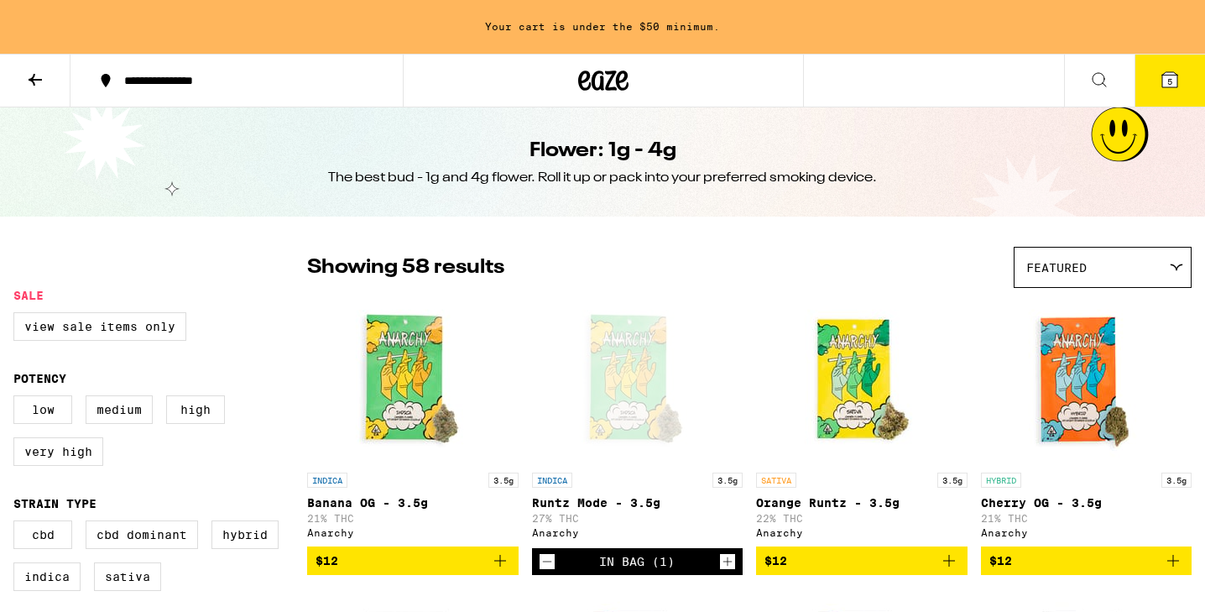
click at [1155, 77] on button "5" at bounding box center [1170, 81] width 70 height 52
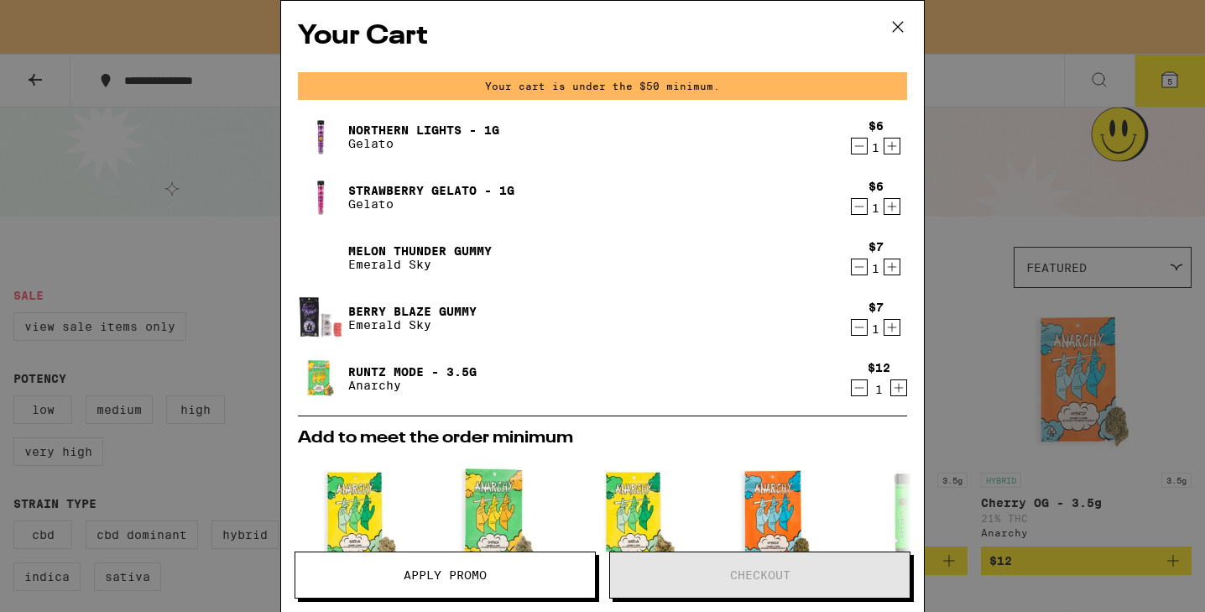
click at [896, 24] on icon at bounding box center [897, 26] width 25 height 25
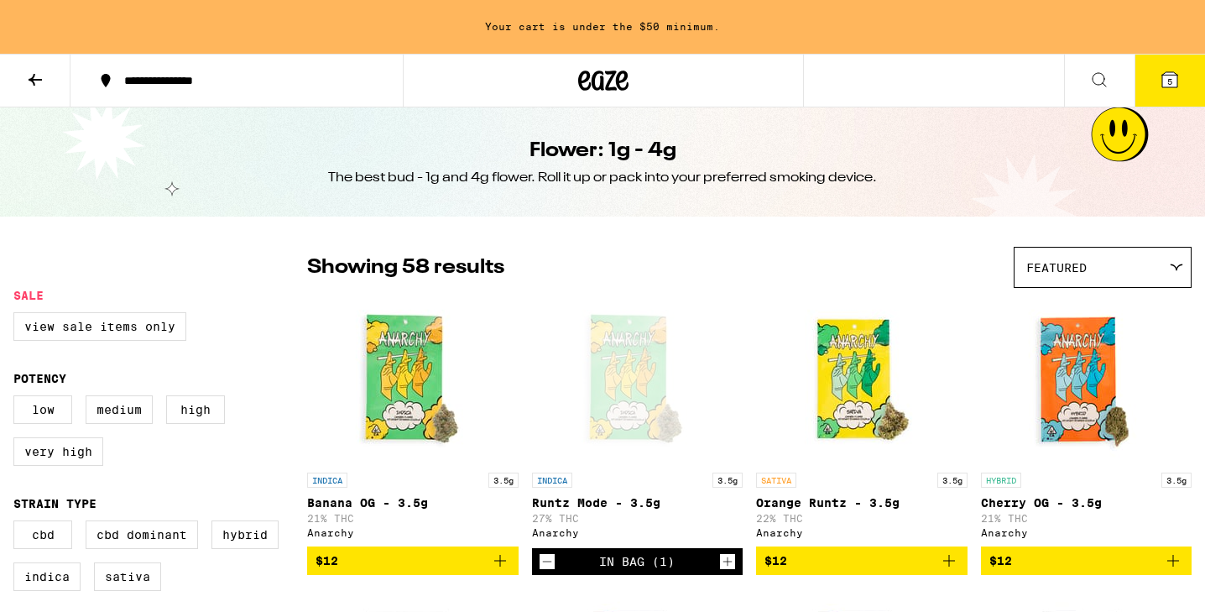
click at [21, 81] on button at bounding box center [35, 81] width 70 height 53
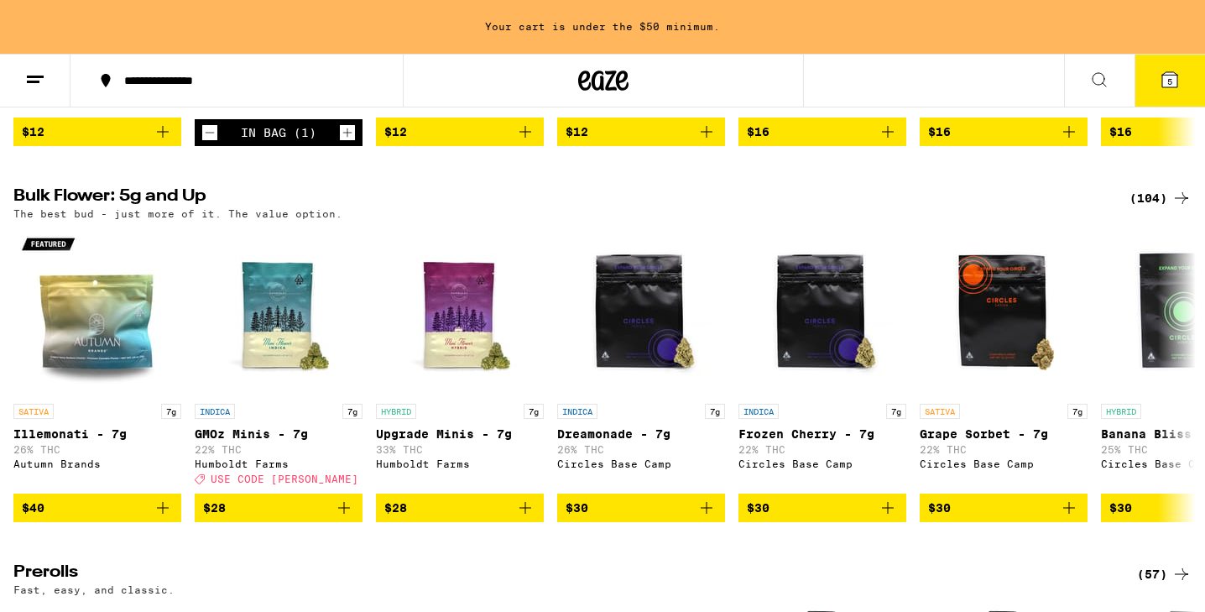
scroll to position [483, 0]
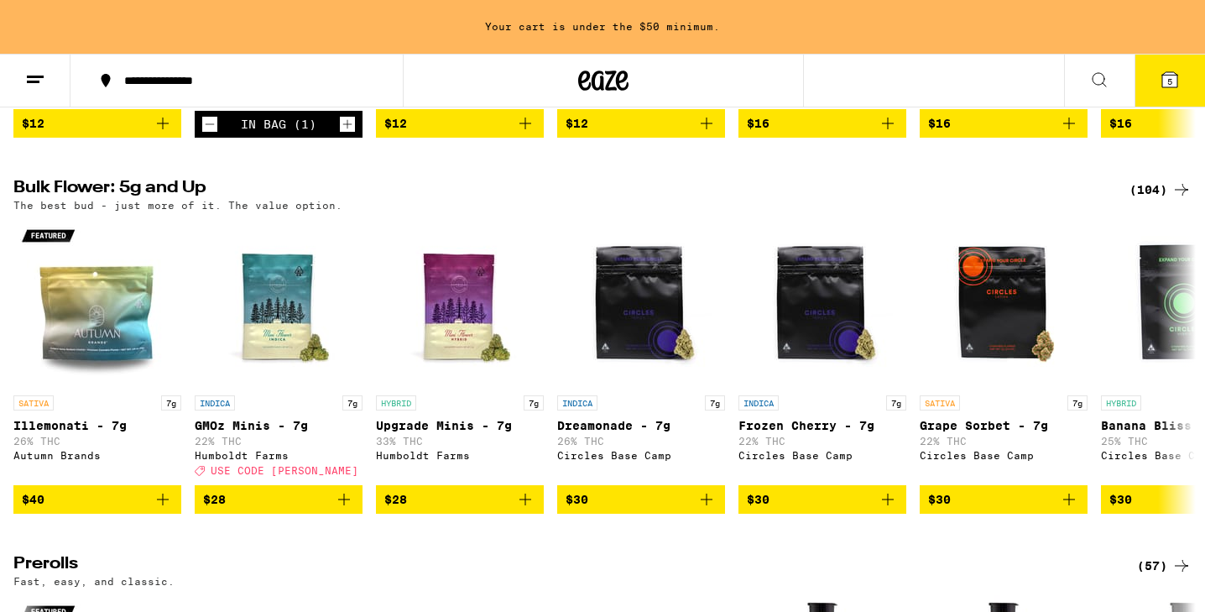
click at [598, 138] on button "$12" at bounding box center [641, 123] width 168 height 29
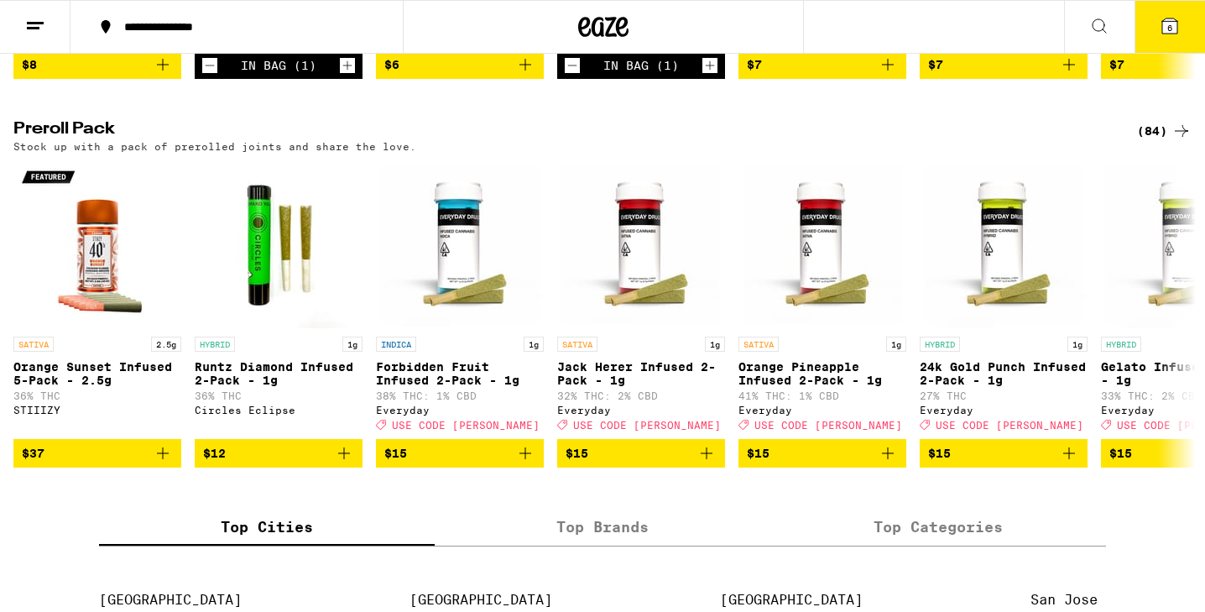
scroll to position [1175, 0]
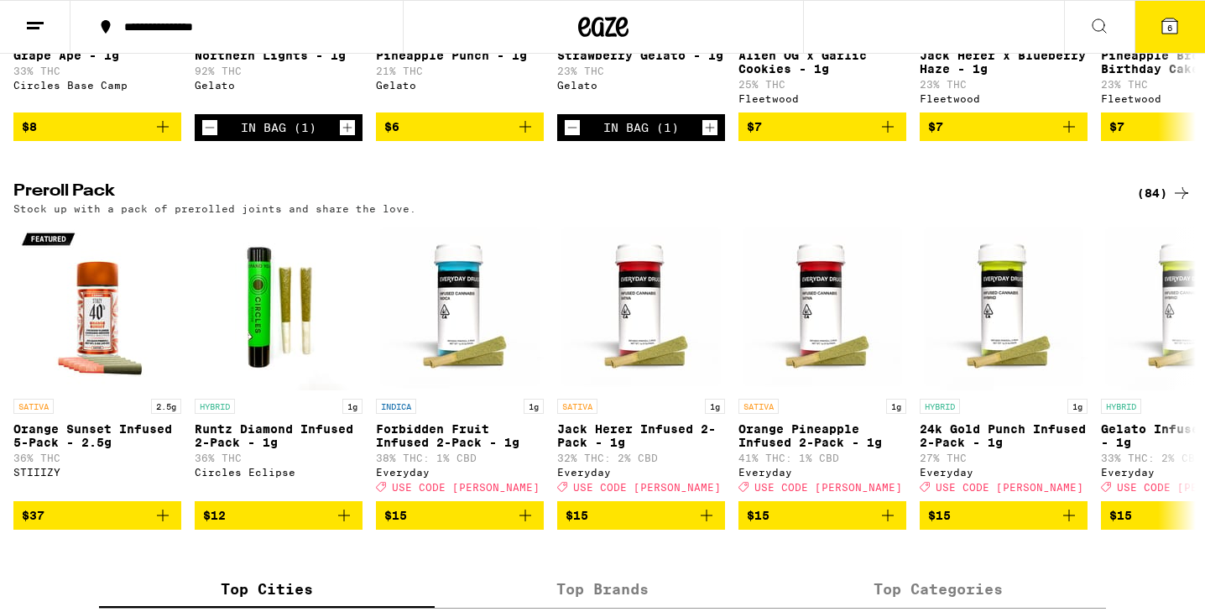
click at [1086, 25] on button at bounding box center [1099, 27] width 70 height 53
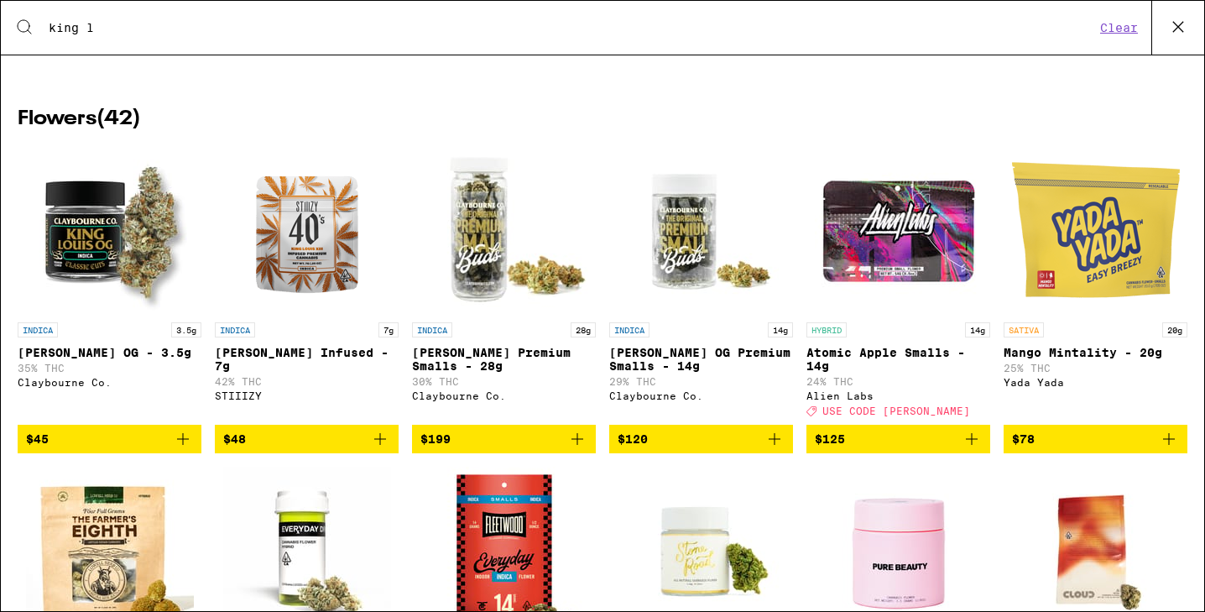
scroll to position [0, 0]
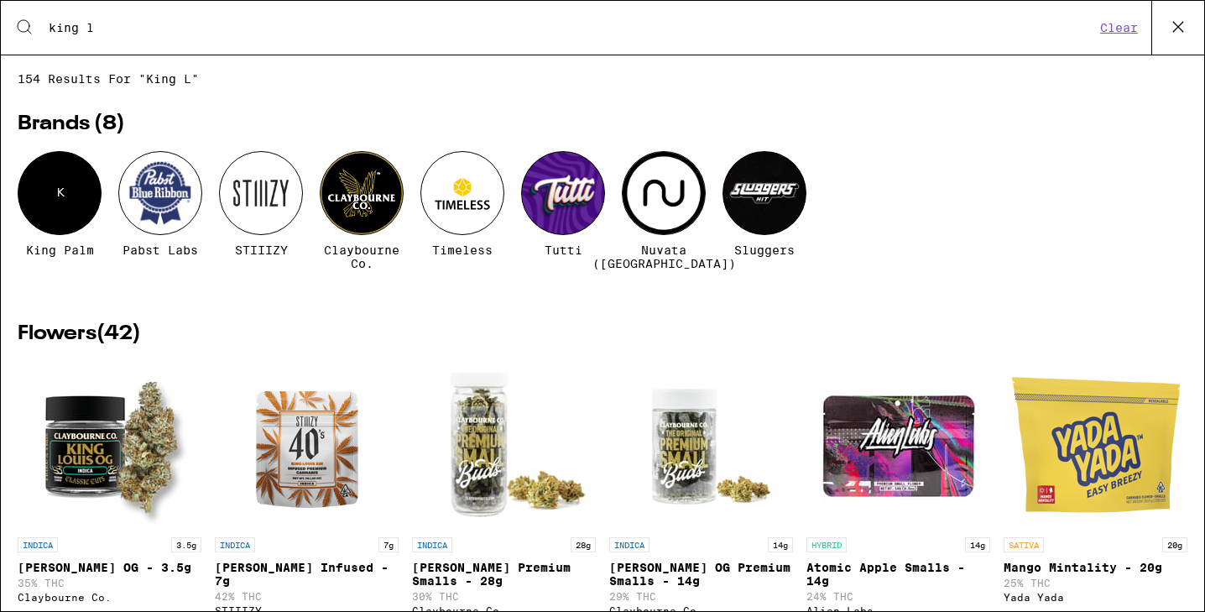
type input "king l"
click at [1186, 24] on icon at bounding box center [1178, 26] width 25 height 25
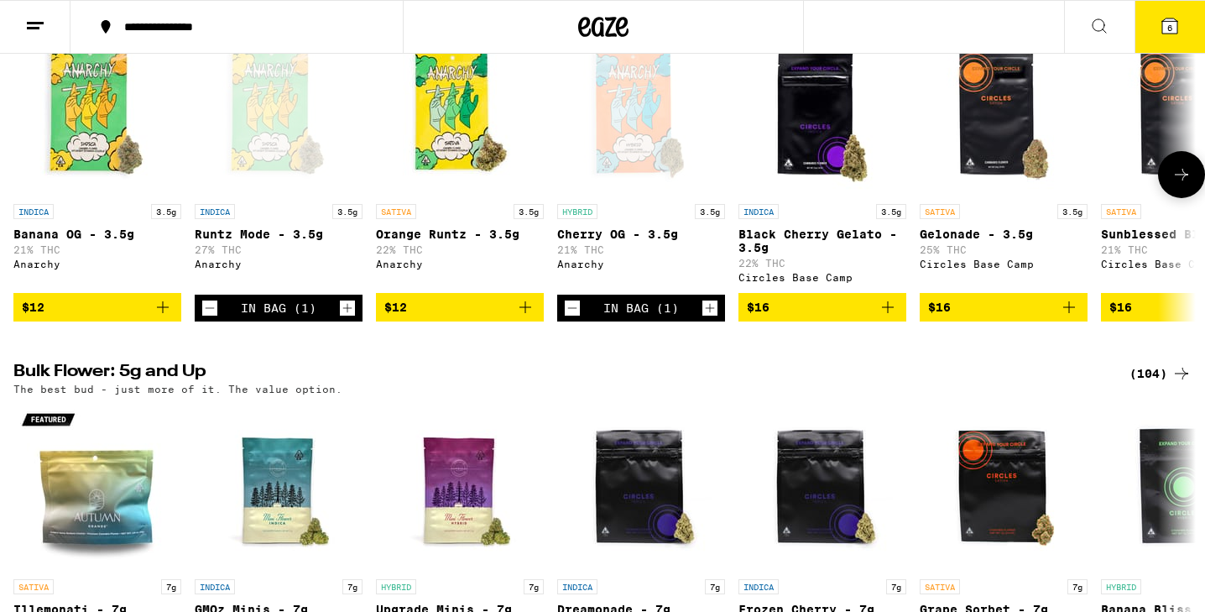
scroll to position [246, 0]
